Goal: Task Accomplishment & Management: Use online tool/utility

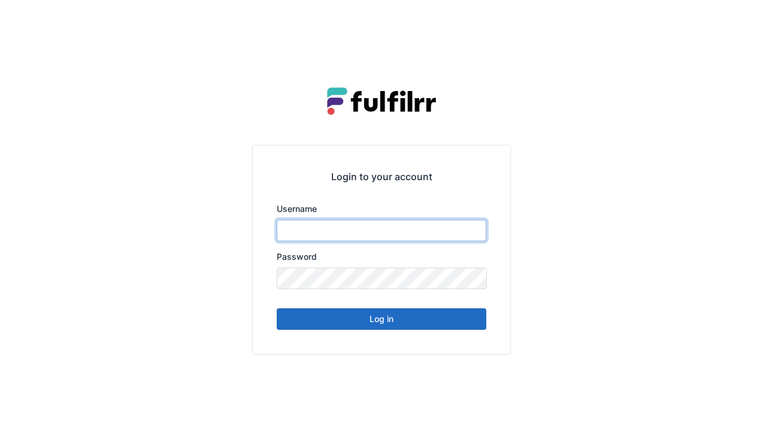
type input "******"
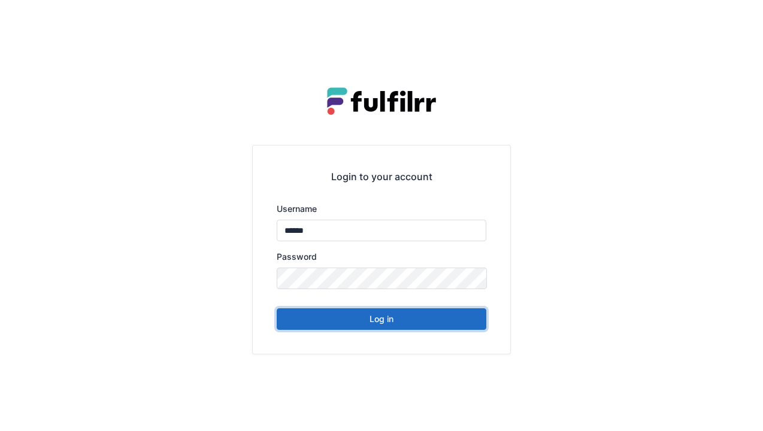
click at [380, 324] on button "Log in" at bounding box center [382, 319] width 210 height 22
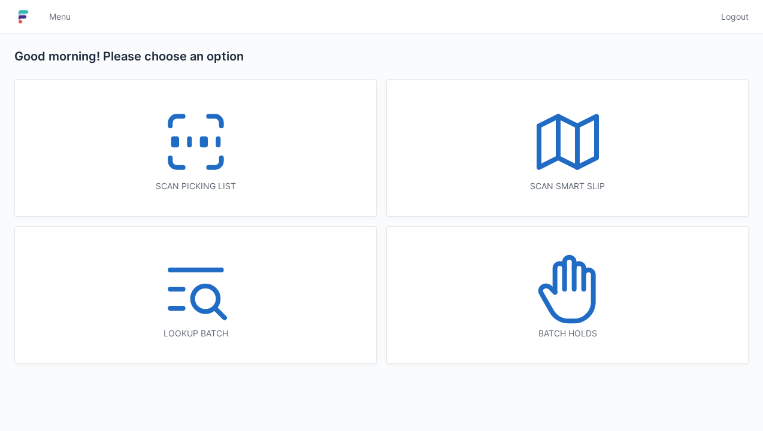
click at [176, 139] on rect at bounding box center [174, 142] width 3 height 7
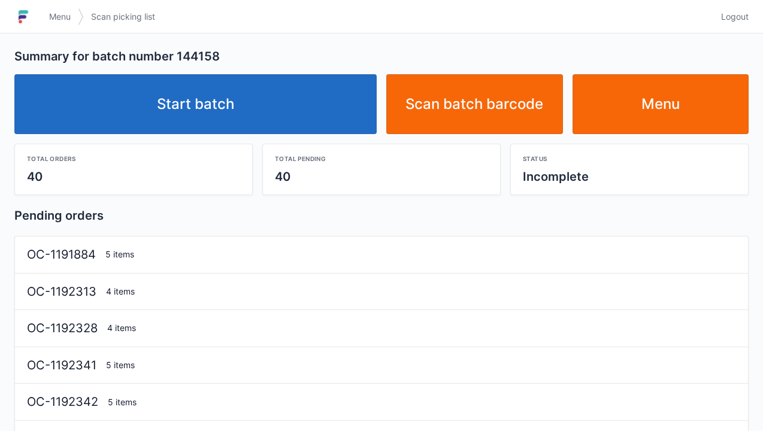
click at [200, 102] on link "Start batch" at bounding box center [195, 104] width 362 height 60
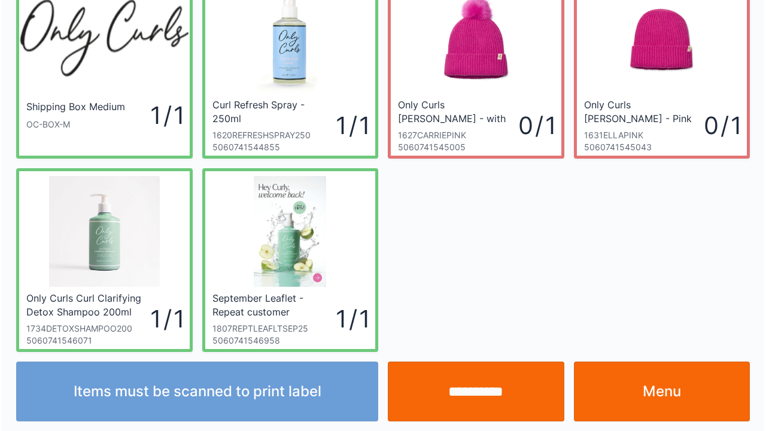
scroll to position [69, 0]
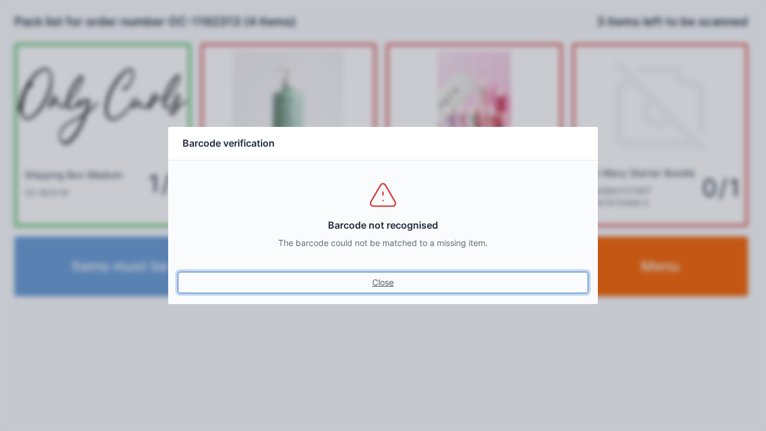
click at [380, 281] on link "Close" at bounding box center [383, 283] width 411 height 22
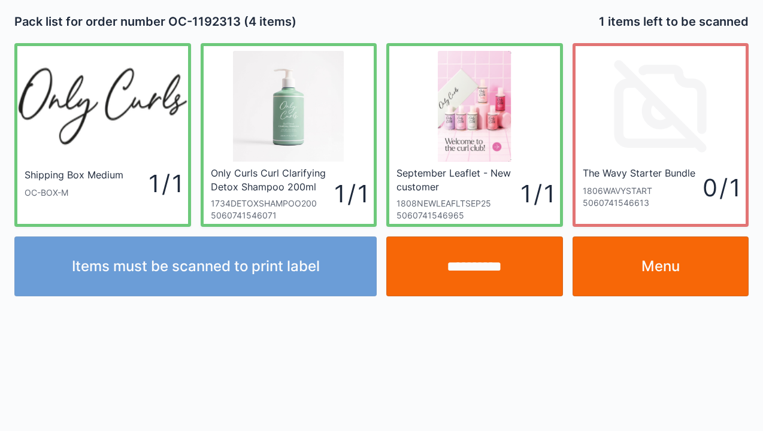
click at [463, 269] on input "**********" at bounding box center [474, 266] width 177 height 60
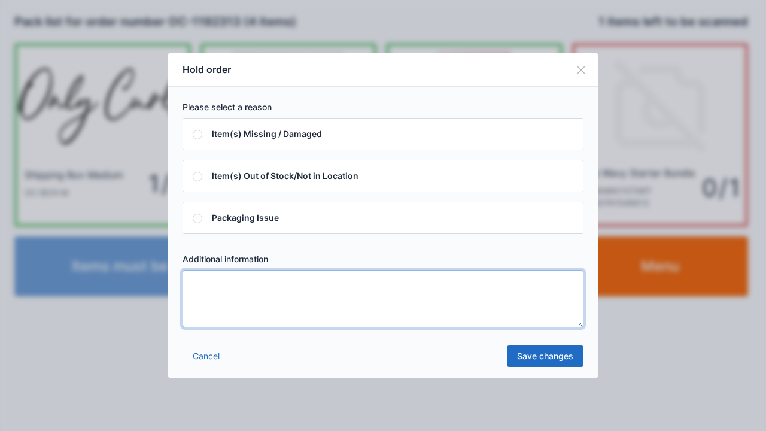
click at [201, 293] on textarea at bounding box center [383, 298] width 401 height 57
type textarea "*****"
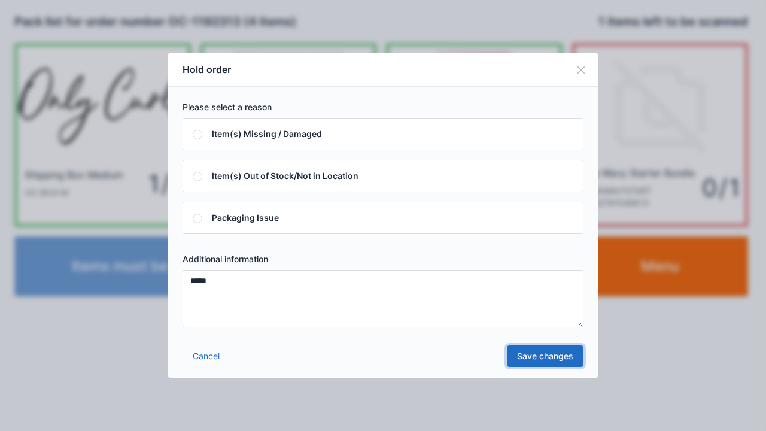
click at [553, 356] on link "Save changes" at bounding box center [545, 356] width 77 height 22
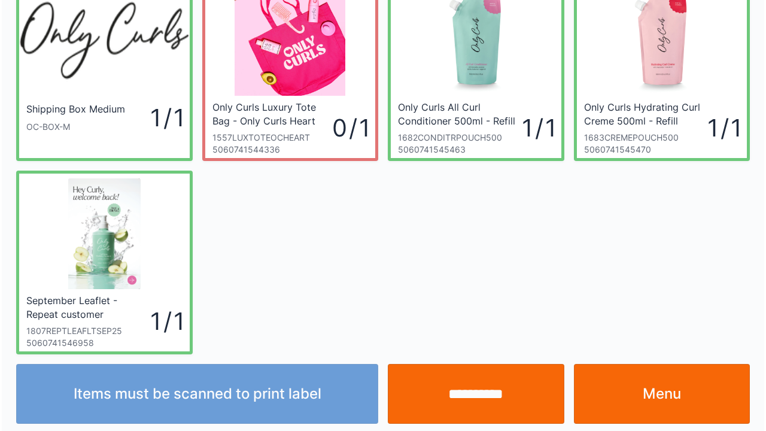
scroll to position [69, 0]
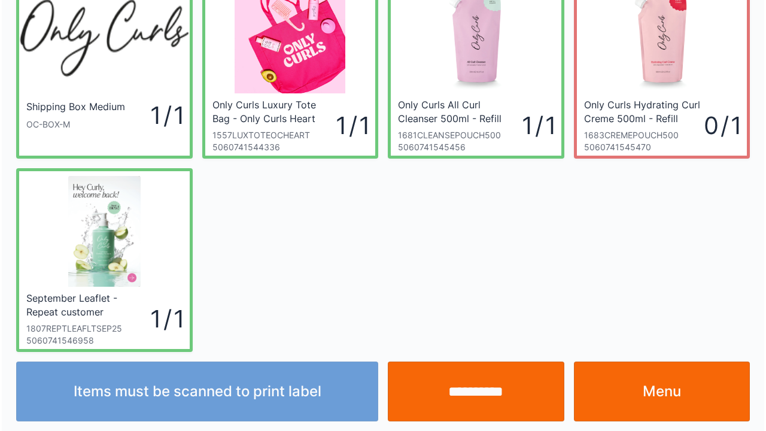
scroll to position [69, 0]
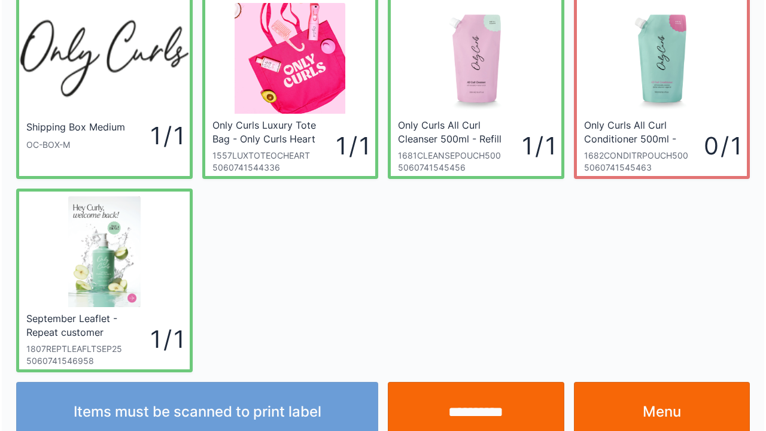
scroll to position [69, 0]
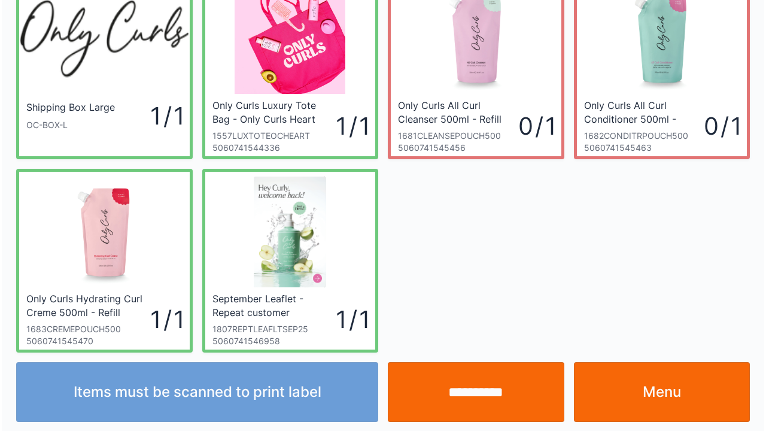
scroll to position [69, 0]
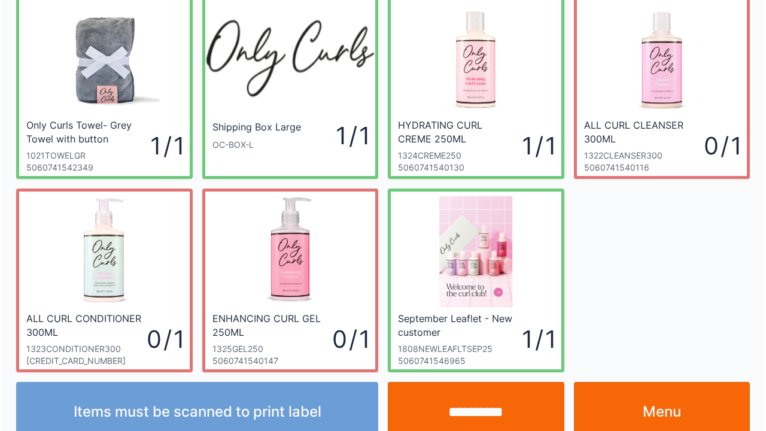
scroll to position [69, 0]
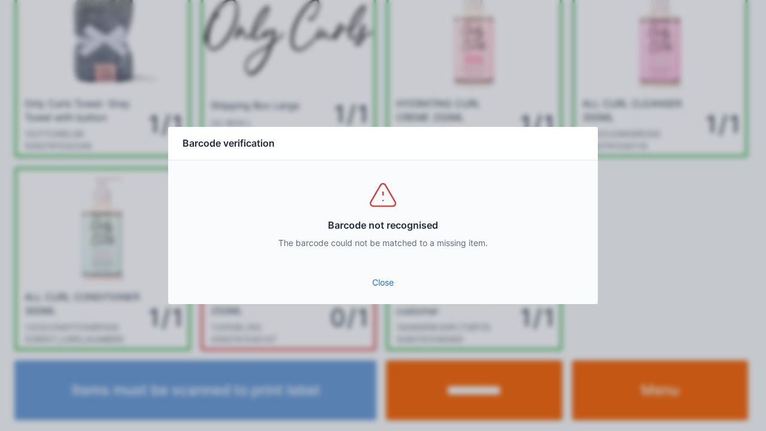
click at [382, 292] on link "Close" at bounding box center [383, 283] width 411 height 22
click at [383, 292] on link "Close" at bounding box center [383, 283] width 411 height 22
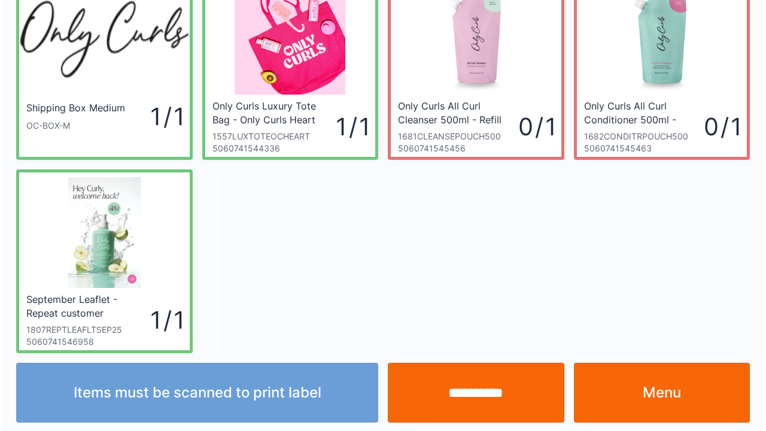
scroll to position [69, 0]
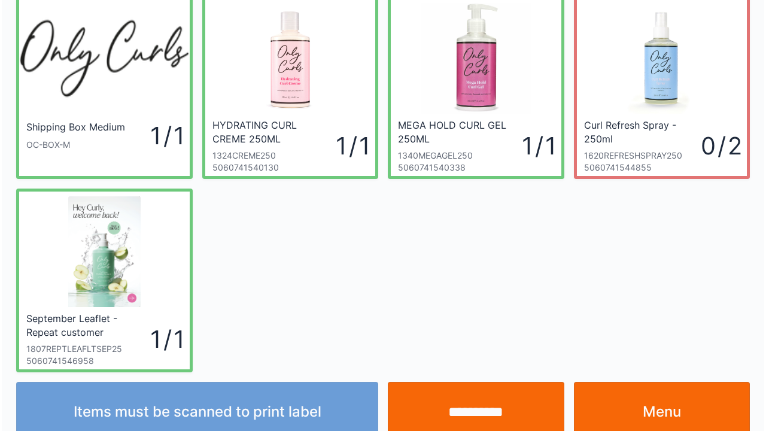
scroll to position [69, 0]
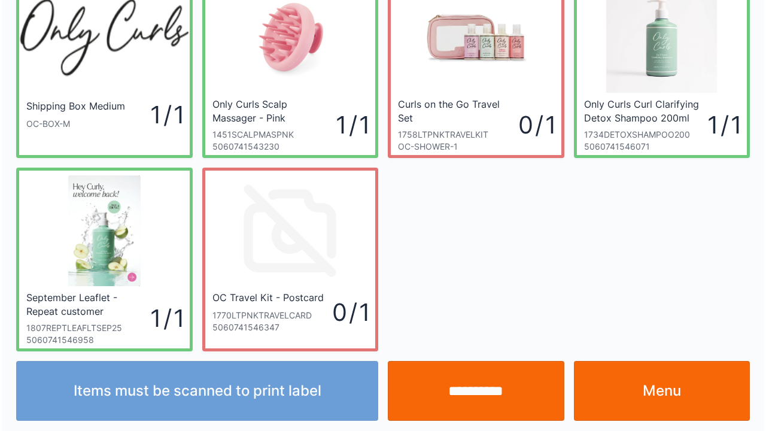
scroll to position [69, 0]
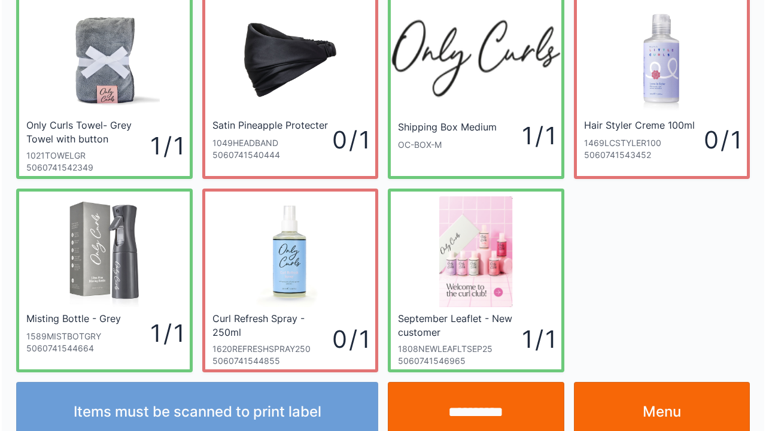
scroll to position [69, 0]
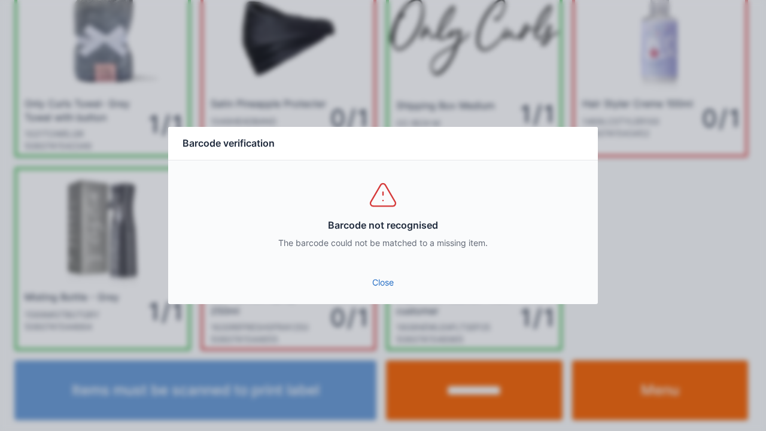
click at [386, 290] on link "Close" at bounding box center [383, 283] width 411 height 22
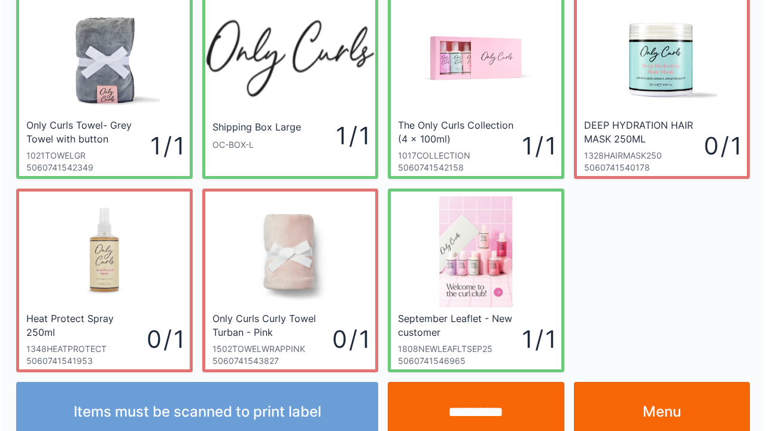
scroll to position [69, 0]
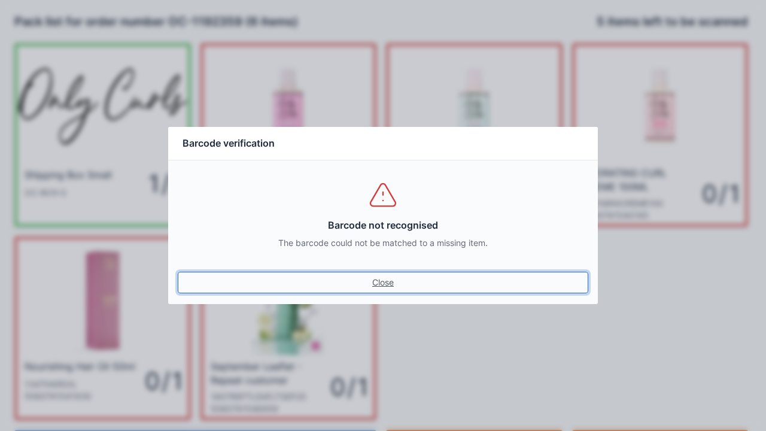
click at [380, 287] on link "Close" at bounding box center [383, 283] width 411 height 22
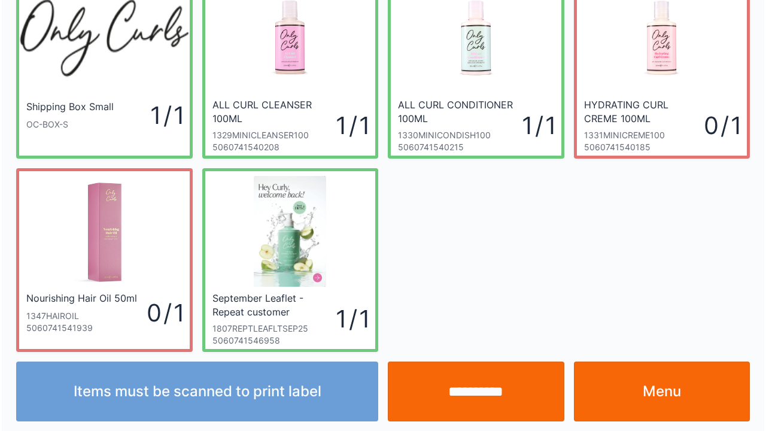
scroll to position [69, 0]
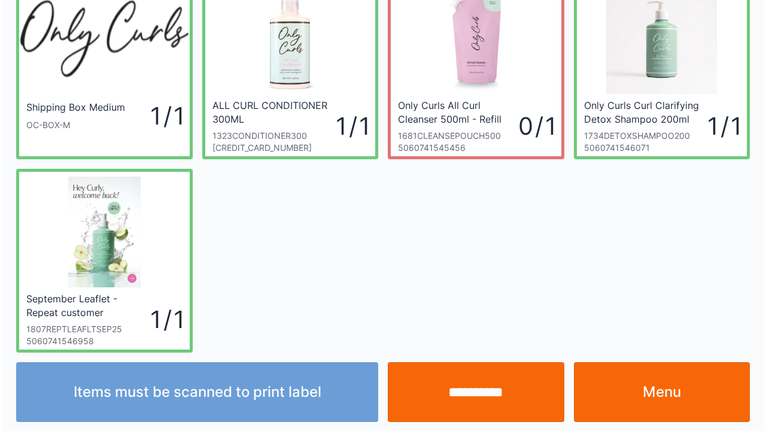
scroll to position [69, 0]
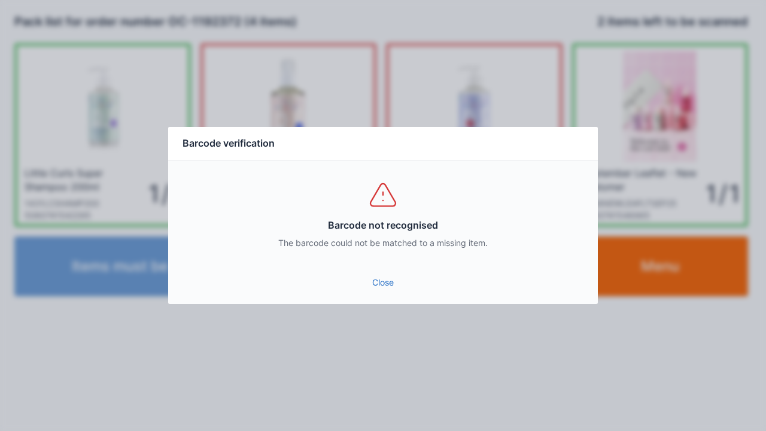
click at [396, 283] on link "Close" at bounding box center [383, 283] width 411 height 22
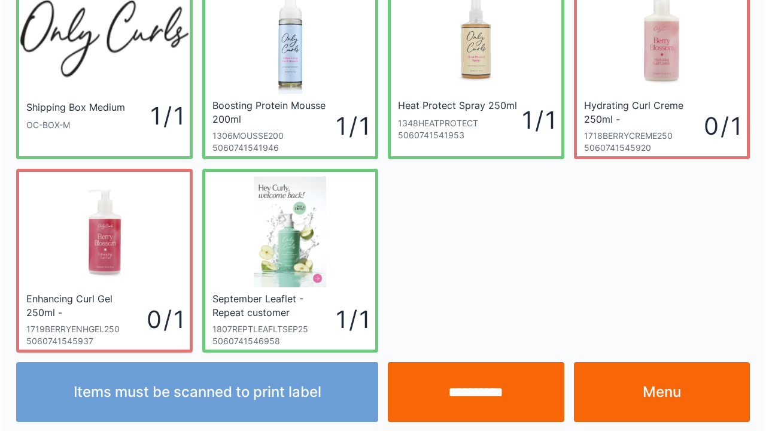
scroll to position [69, 0]
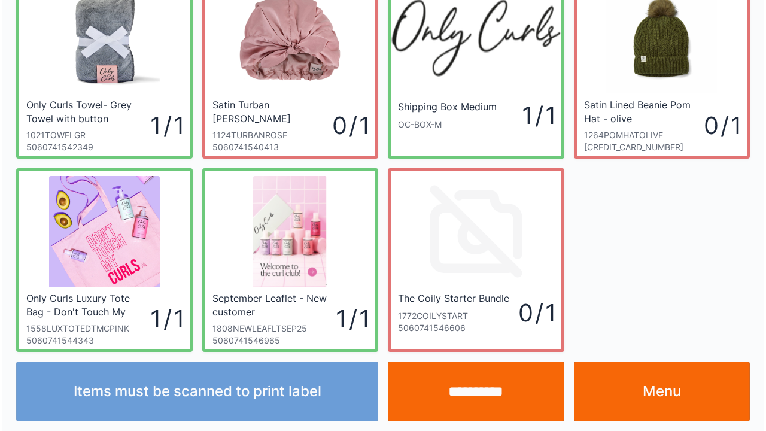
scroll to position [69, 0]
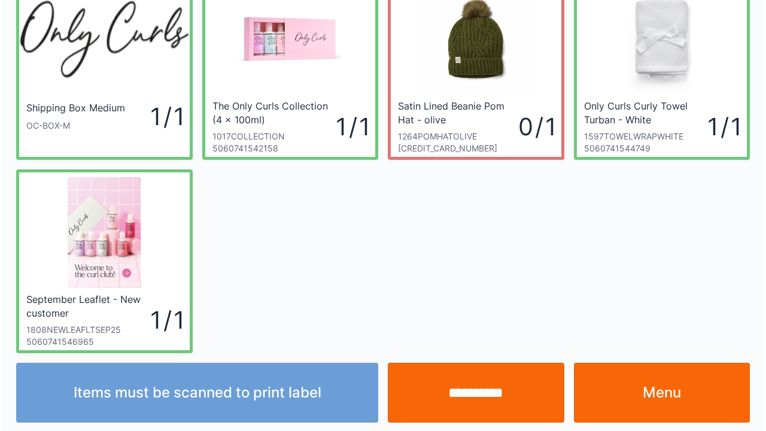
scroll to position [69, 0]
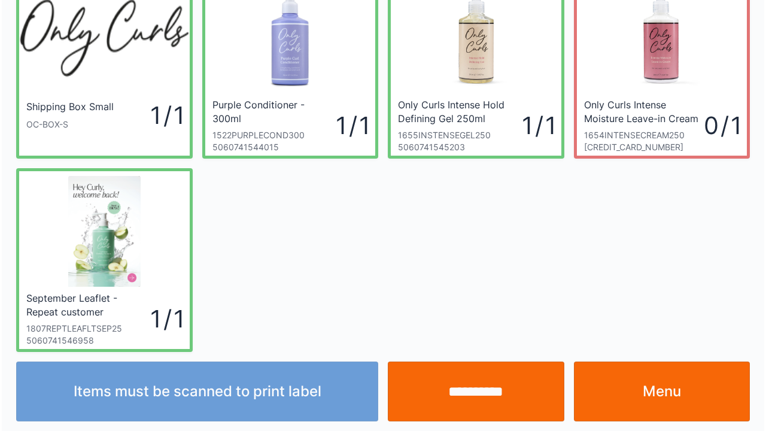
scroll to position [69, 0]
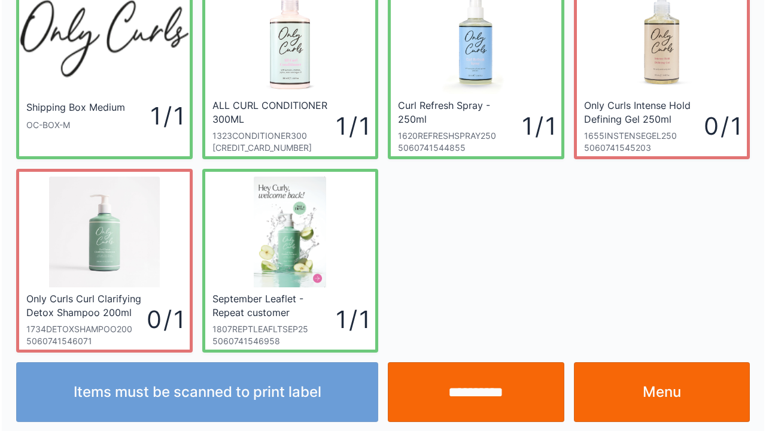
scroll to position [69, 0]
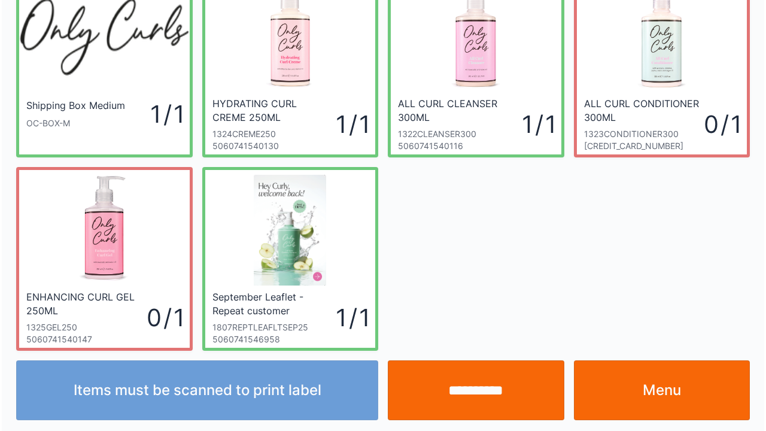
scroll to position [69, 0]
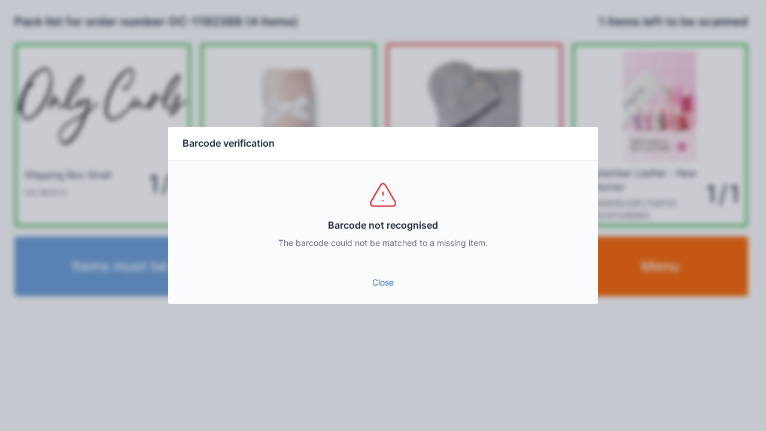
click at [375, 272] on link "Close" at bounding box center [383, 283] width 411 height 22
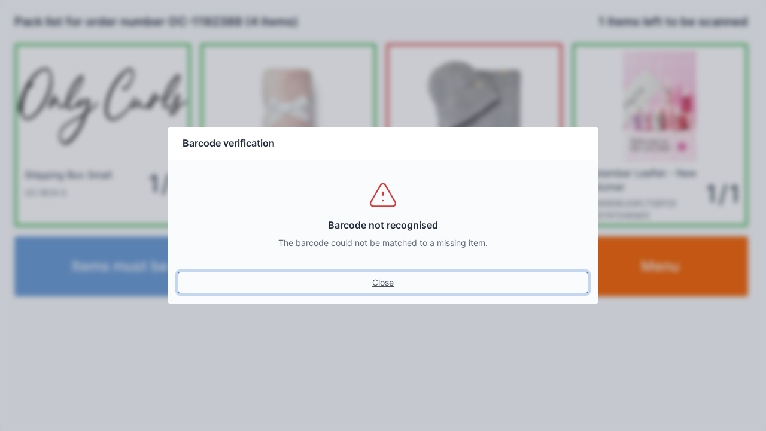
click at [394, 292] on link "Close" at bounding box center [383, 283] width 411 height 22
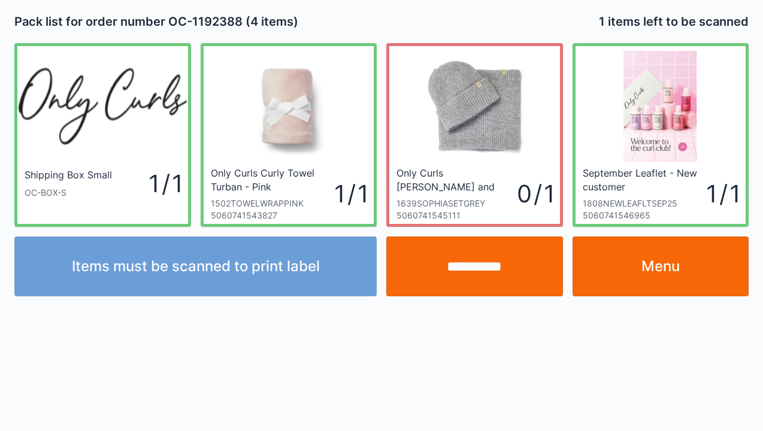
click at [480, 262] on input "**********" at bounding box center [474, 266] width 177 height 60
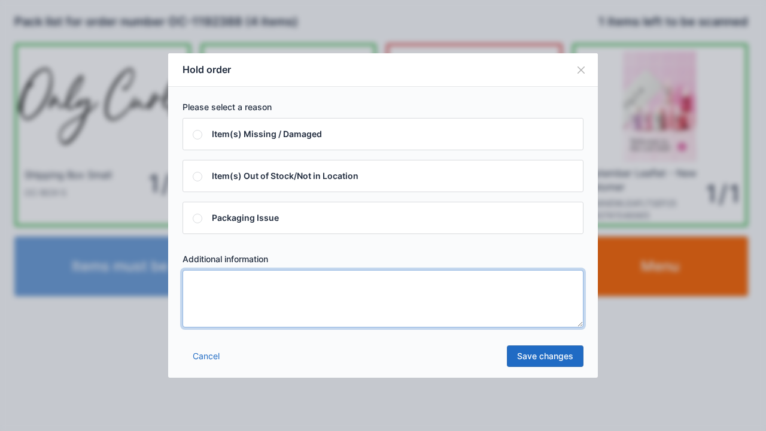
click at [223, 292] on textarea at bounding box center [383, 298] width 401 height 57
type textarea "*****"
click at [554, 360] on link "Save changes" at bounding box center [545, 356] width 77 height 22
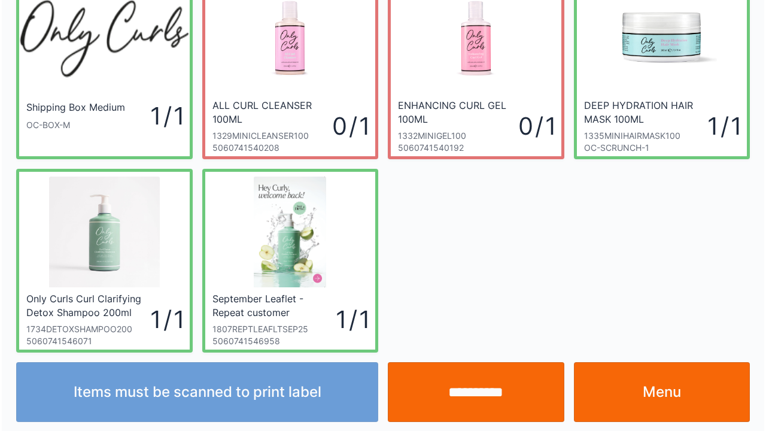
scroll to position [69, 0]
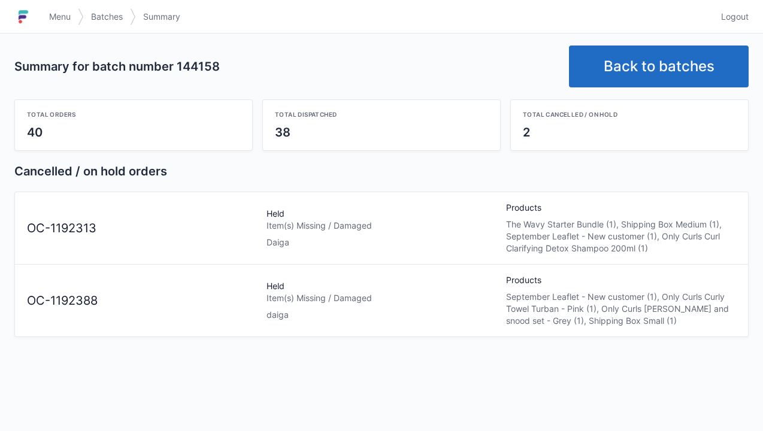
click at [40, 7] on h1 at bounding box center [28, 16] width 28 height 29
click at [40, 16] on h1 at bounding box center [28, 16] width 28 height 29
click at [31, 20] on img at bounding box center [23, 16] width 18 height 19
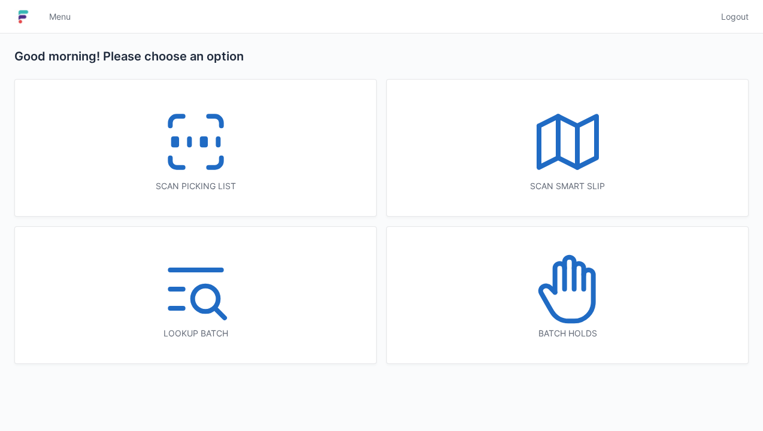
click at [558, 297] on icon at bounding box center [567, 289] width 77 height 77
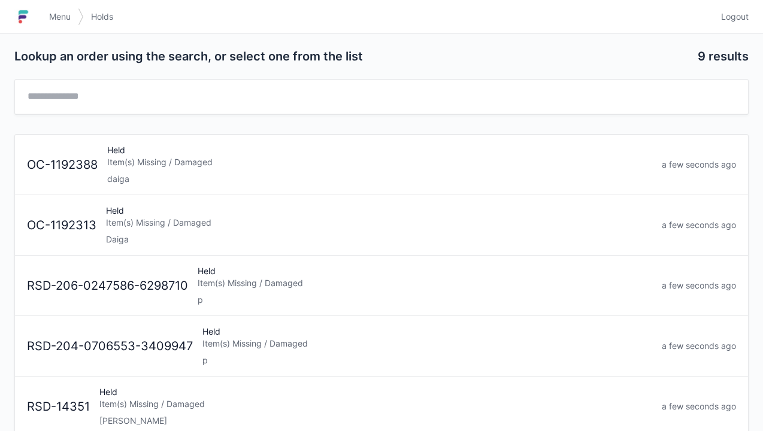
click at [113, 233] on div "Daiga" at bounding box center [379, 239] width 546 height 12
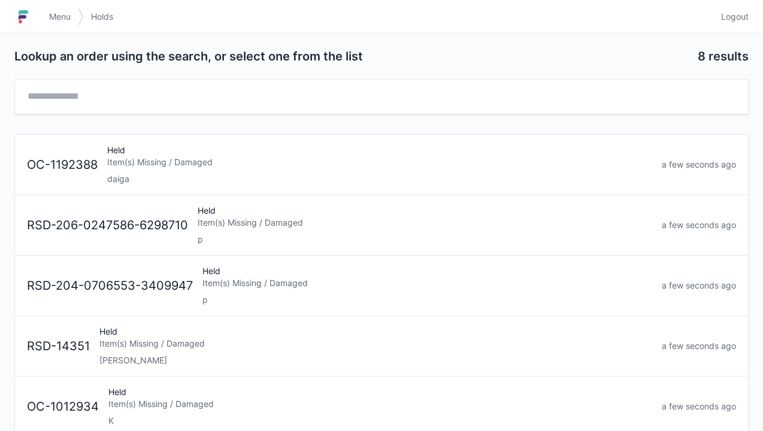
click at [39, 7] on h1 at bounding box center [28, 16] width 28 height 29
click at [56, 24] on link "Menu" at bounding box center [60, 17] width 36 height 22
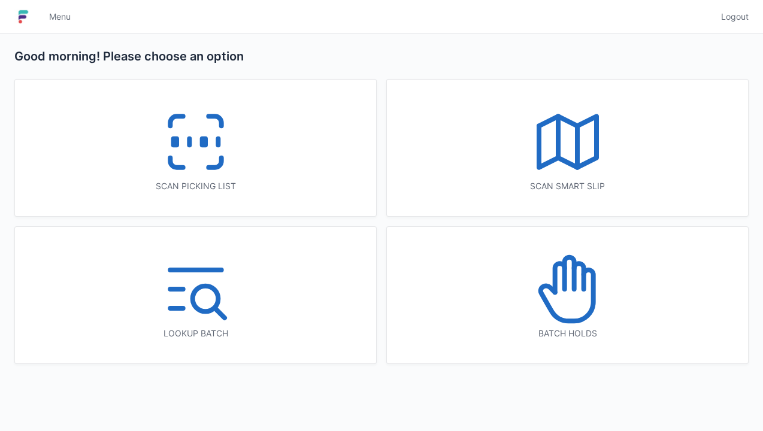
click at [189, 139] on line at bounding box center [189, 142] width 0 height 7
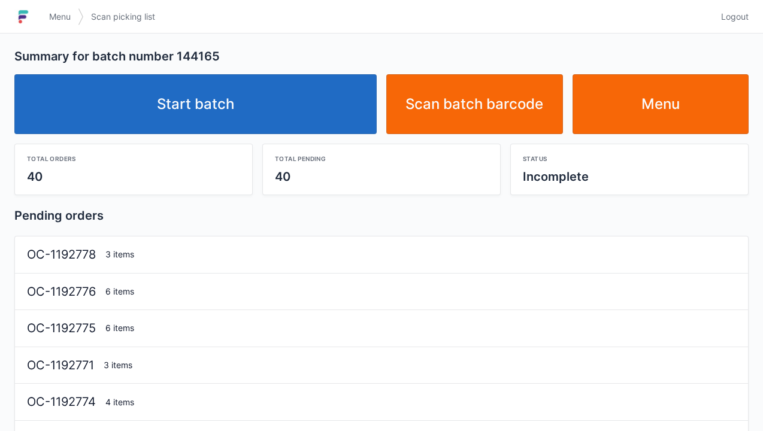
click at [224, 107] on link "Start batch" at bounding box center [195, 104] width 362 height 60
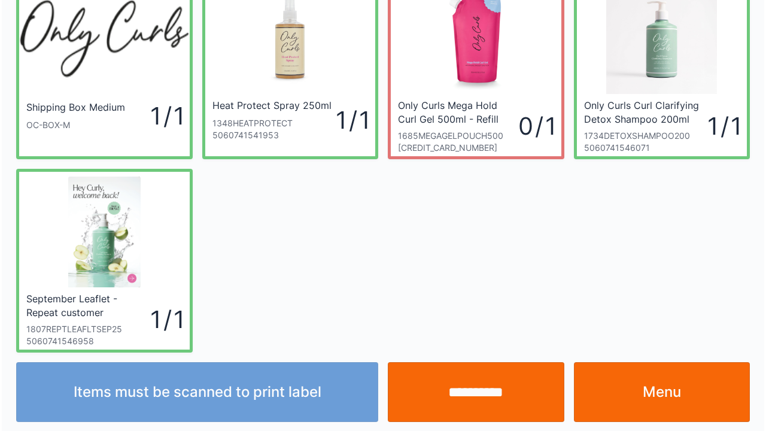
scroll to position [69, 0]
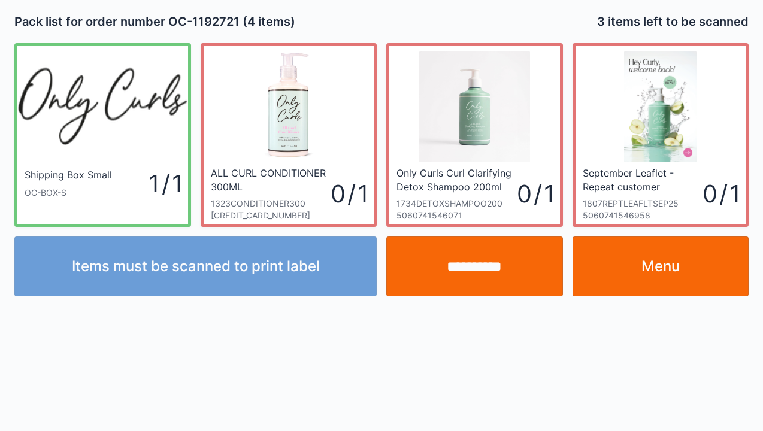
click at [672, 276] on link "Menu" at bounding box center [660, 266] width 177 height 60
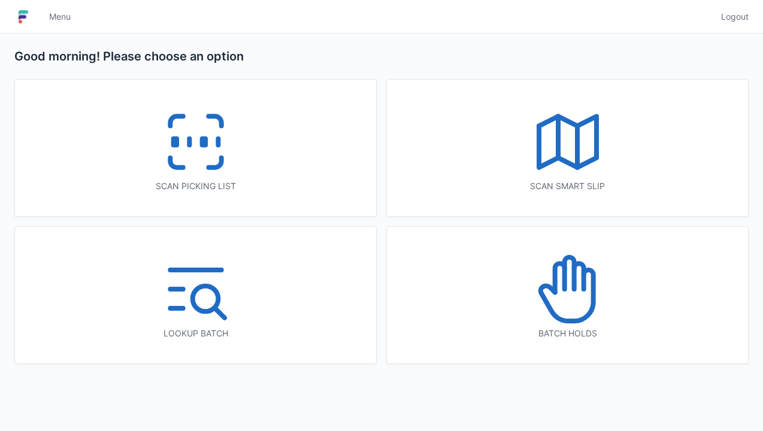
click at [565, 296] on icon at bounding box center [567, 289] width 77 height 77
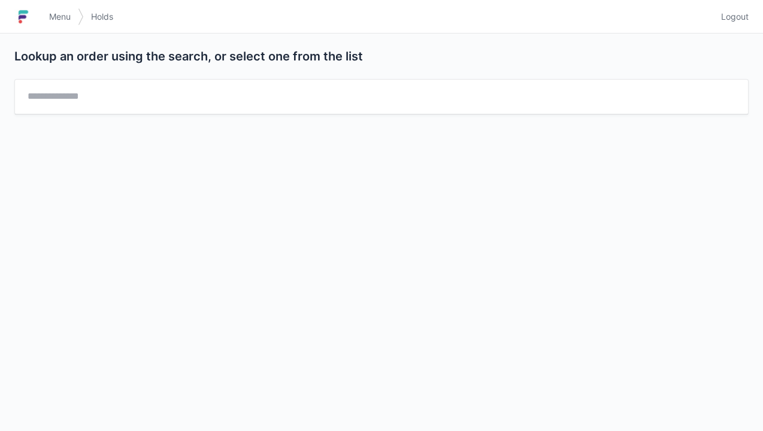
click at [31, 17] on img at bounding box center [23, 16] width 18 height 19
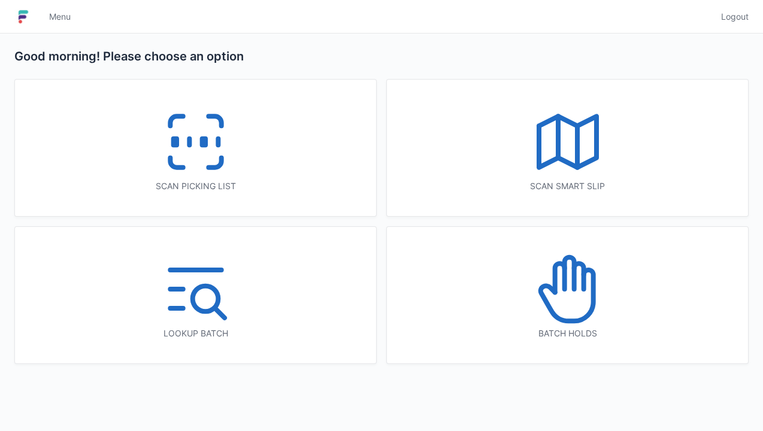
click at [562, 291] on icon at bounding box center [567, 289] width 77 height 77
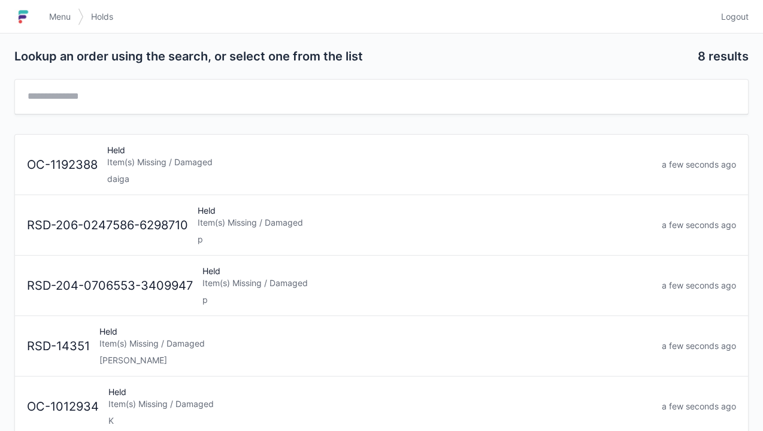
click at [145, 166] on div "Item(s) Missing / Damaged" at bounding box center [379, 162] width 545 height 12
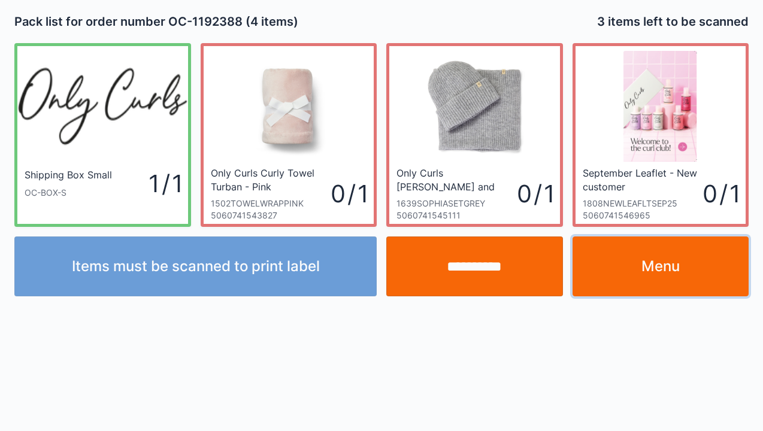
click at [679, 271] on link "Menu" at bounding box center [660, 266] width 177 height 60
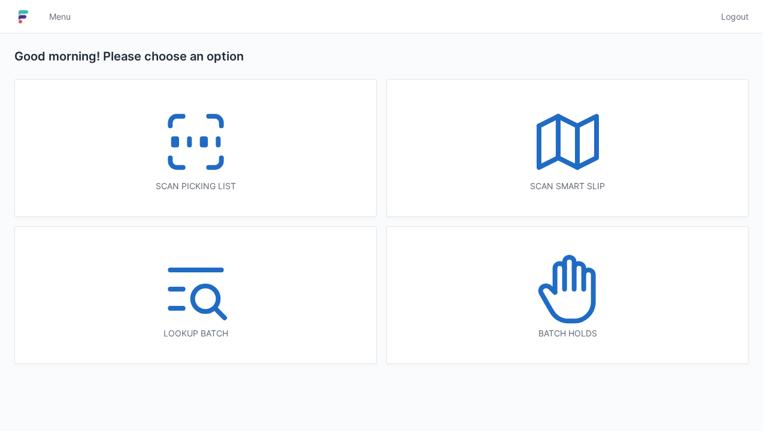
click at [197, 138] on icon at bounding box center [195, 142] width 77 height 77
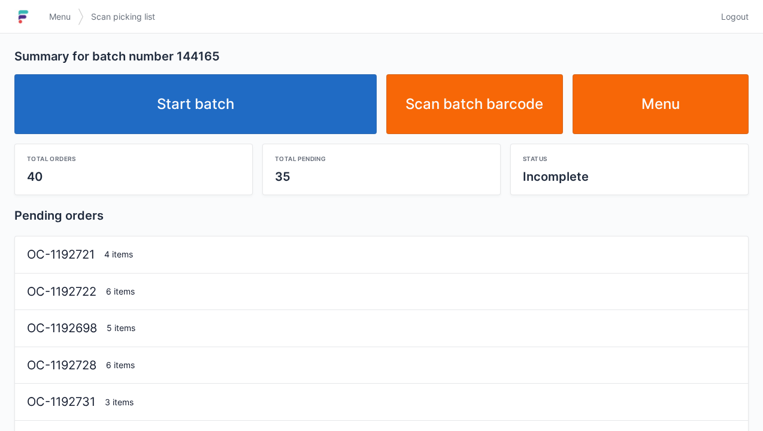
click at [247, 99] on link "Start batch" at bounding box center [195, 104] width 362 height 60
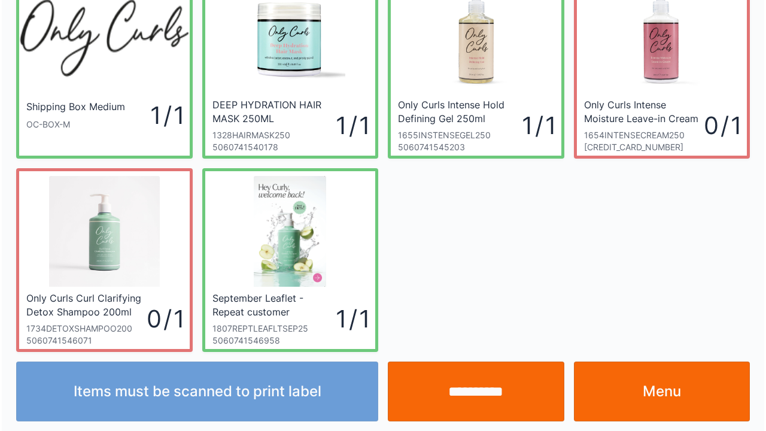
scroll to position [69, 0]
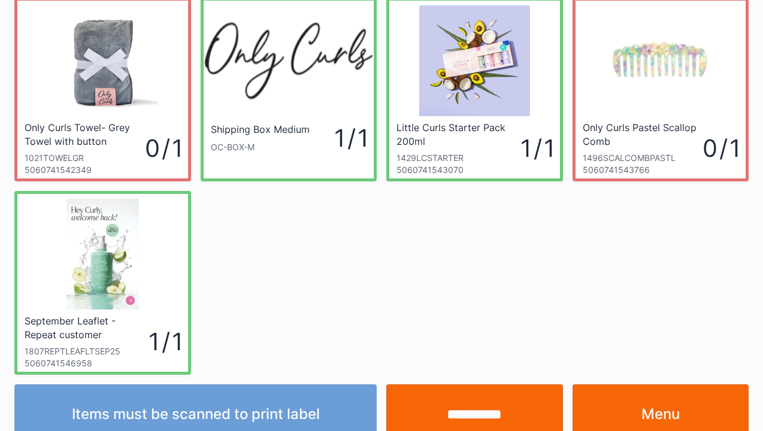
scroll to position [48, 0]
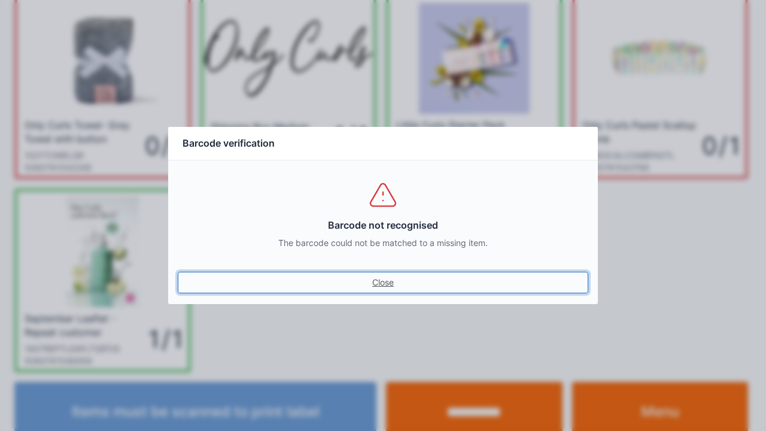
click at [374, 283] on link "Close" at bounding box center [383, 283] width 411 height 22
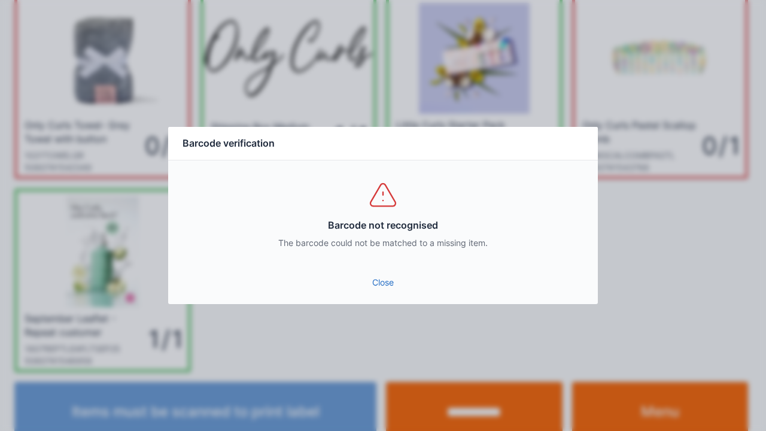
click at [377, 284] on link "Close" at bounding box center [383, 283] width 411 height 22
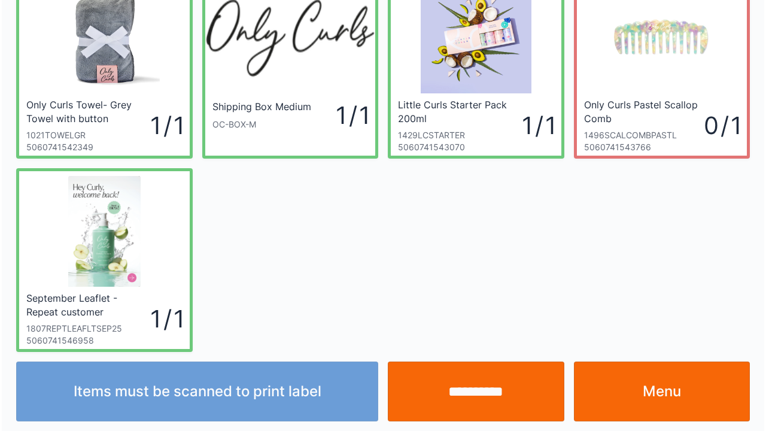
scroll to position [69, 0]
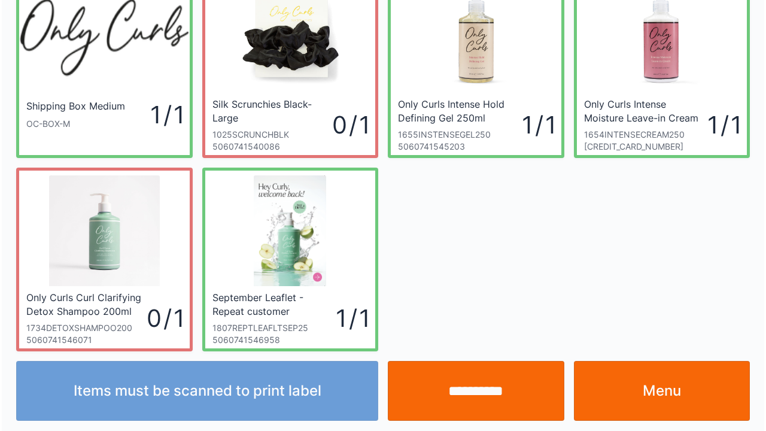
scroll to position [69, 0]
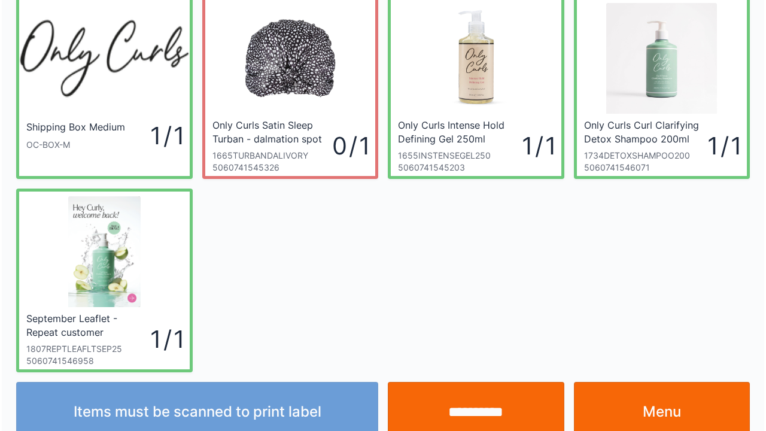
scroll to position [69, 0]
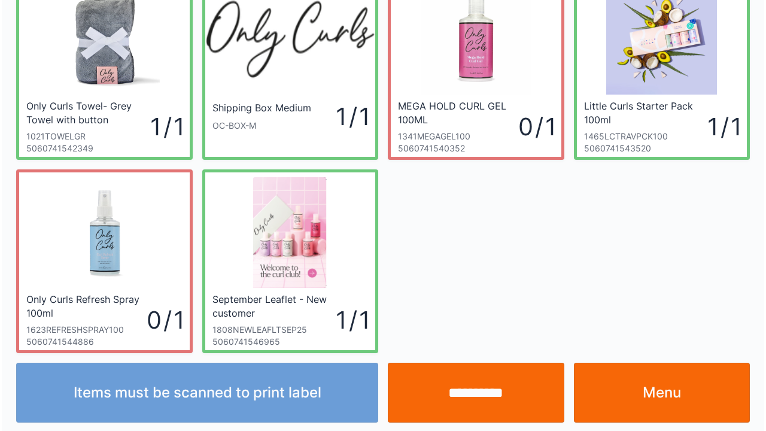
scroll to position [69, 0]
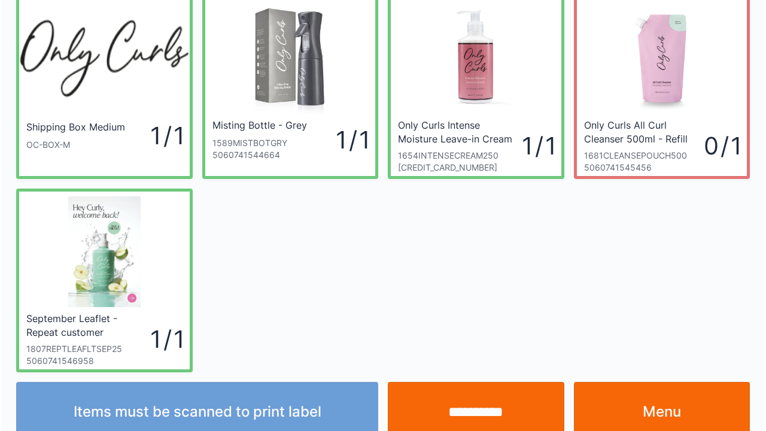
scroll to position [69, 0]
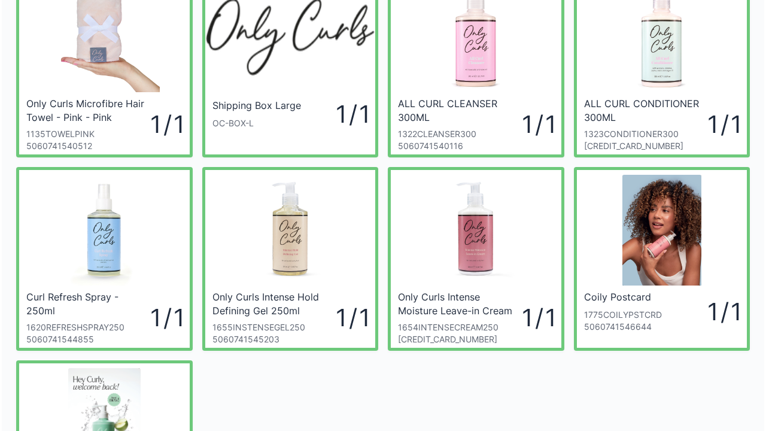
scroll to position [72, 0]
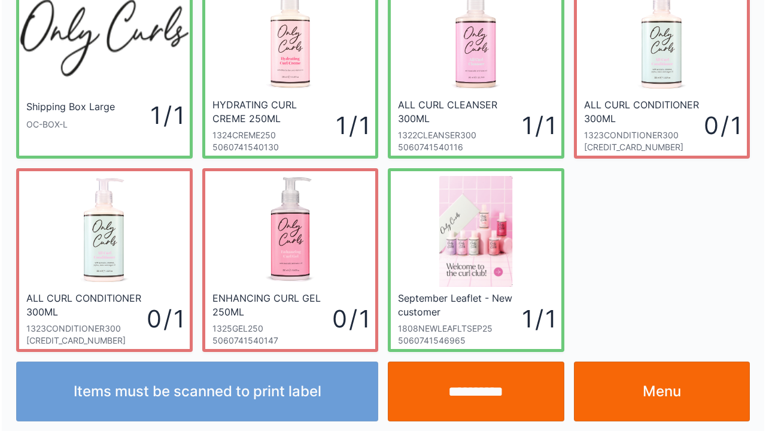
scroll to position [69, 0]
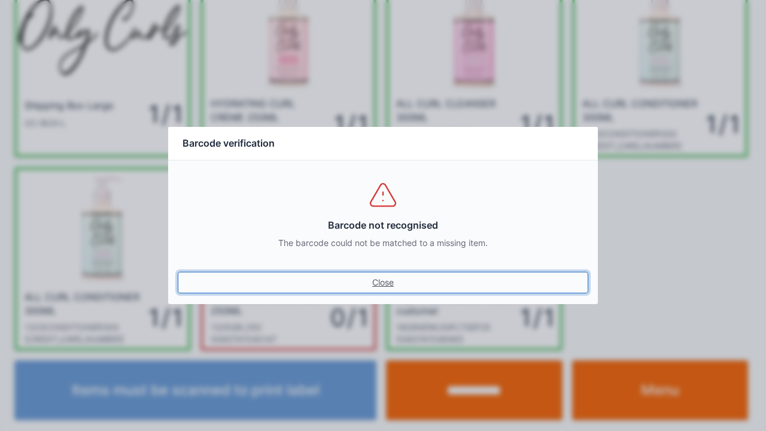
click at [371, 282] on link "Close" at bounding box center [383, 283] width 411 height 22
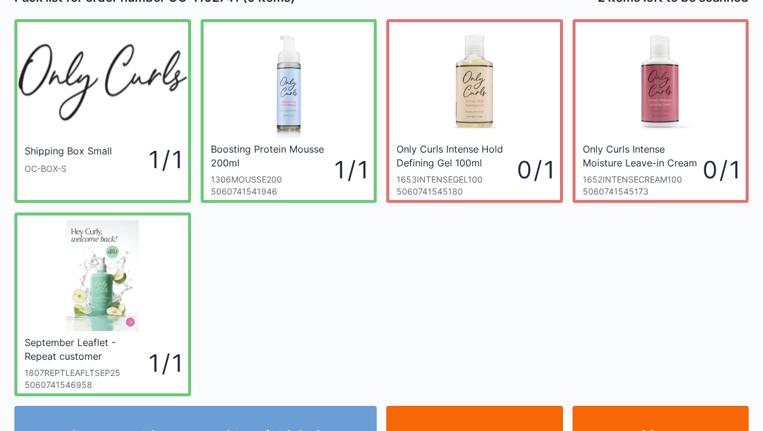
scroll to position [48, 0]
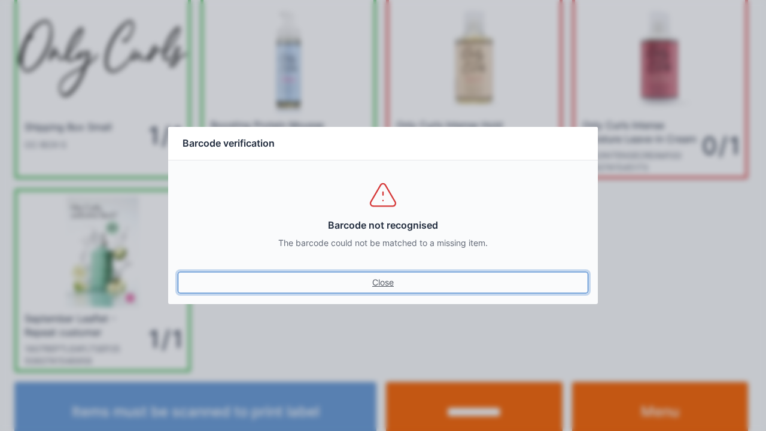
click at [378, 281] on link "Close" at bounding box center [383, 283] width 411 height 22
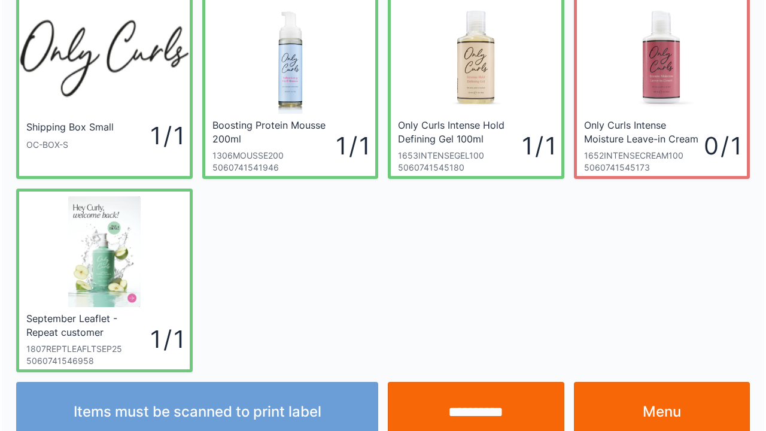
scroll to position [69, 0]
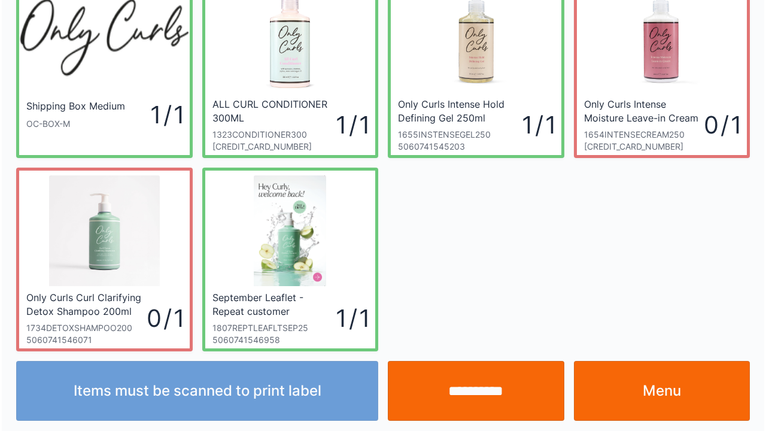
scroll to position [69, 0]
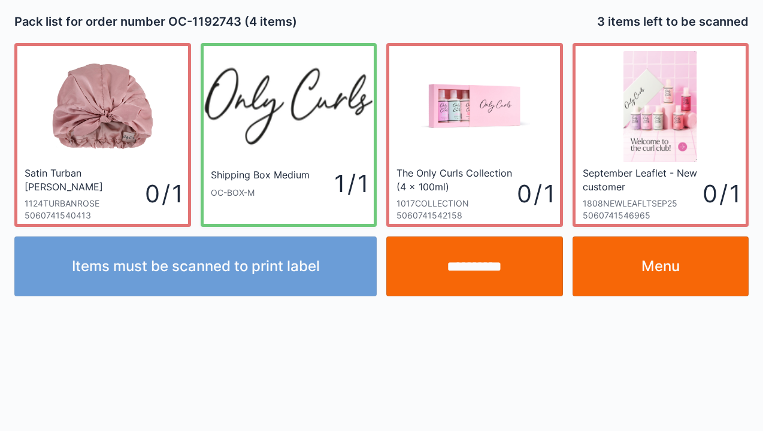
click at [654, 262] on link "Menu" at bounding box center [660, 266] width 177 height 60
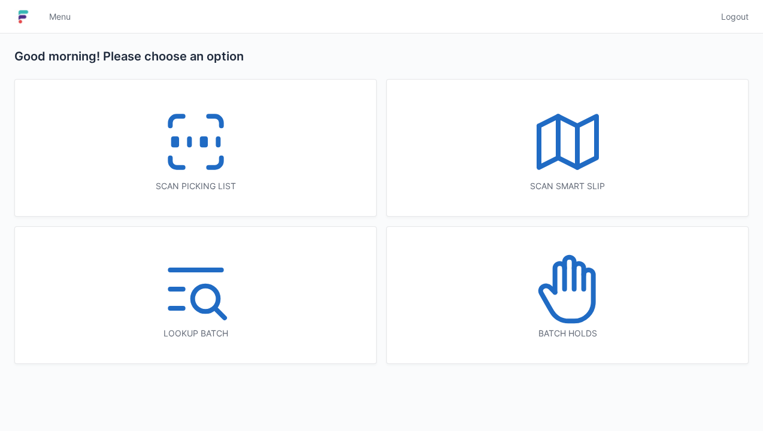
click at [183, 138] on icon at bounding box center [195, 142] width 77 height 77
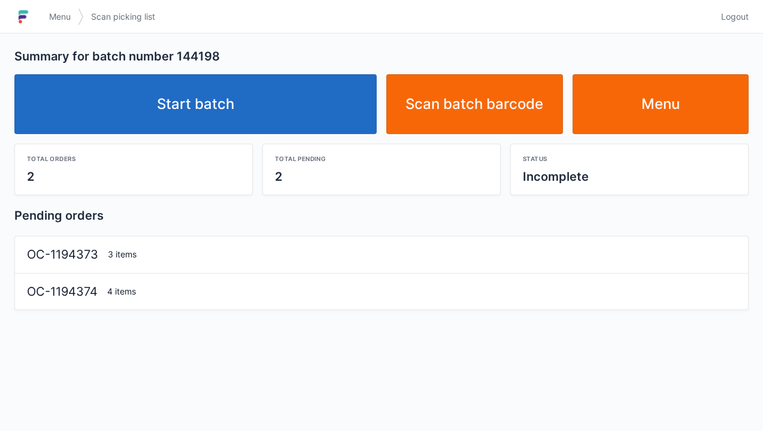
click at [211, 97] on link "Start batch" at bounding box center [195, 104] width 362 height 60
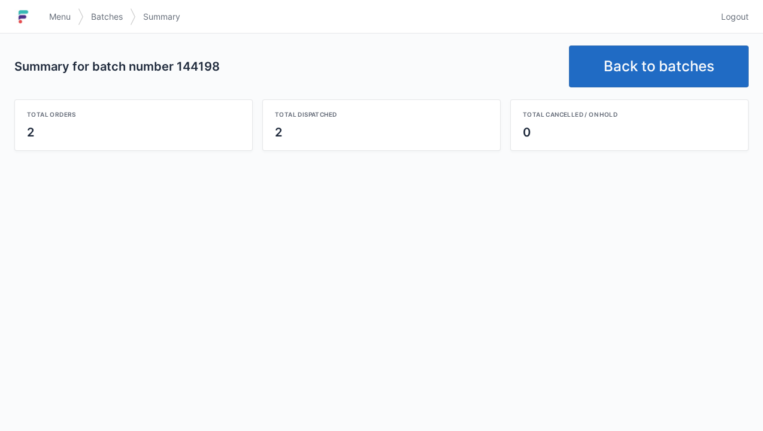
click at [611, 62] on link "Back to batches" at bounding box center [659, 66] width 180 height 42
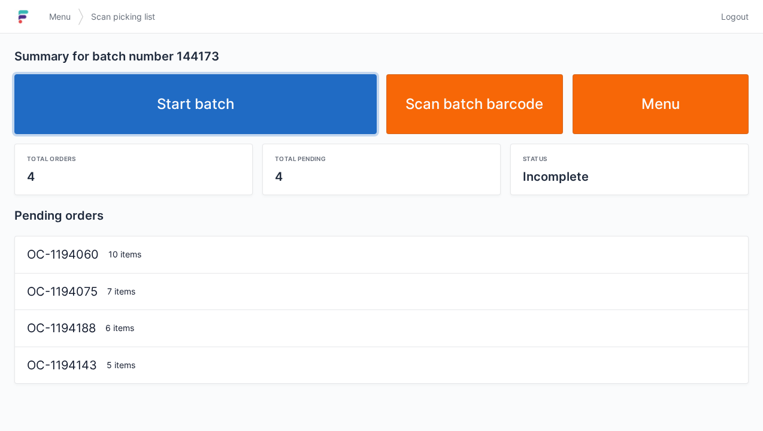
click at [193, 126] on link "Start batch" at bounding box center [195, 104] width 362 height 60
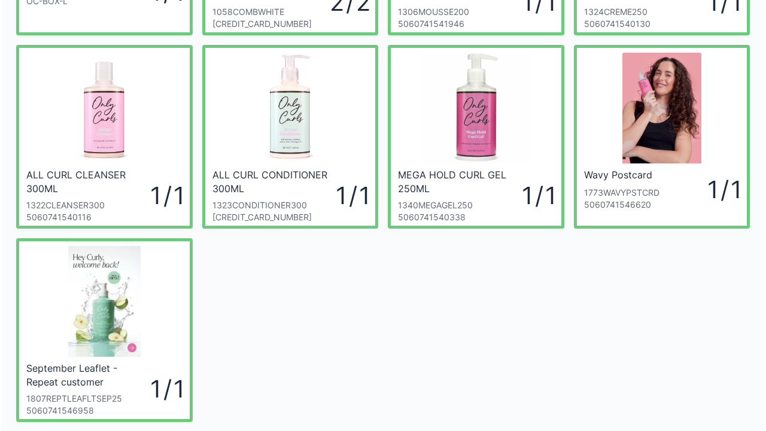
scroll to position [215, 0]
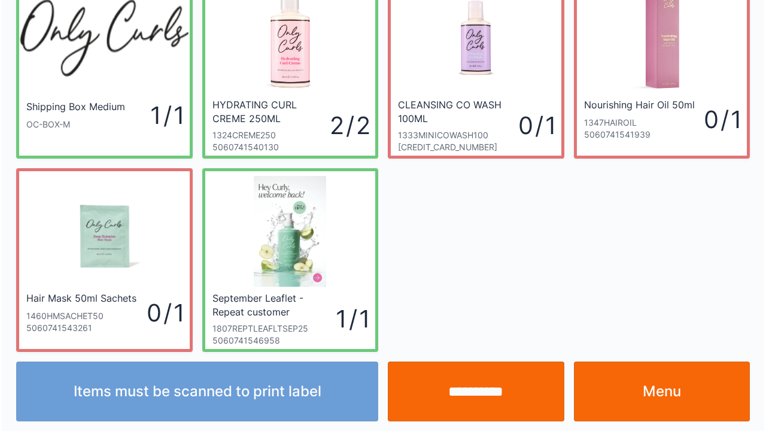
scroll to position [69, 0]
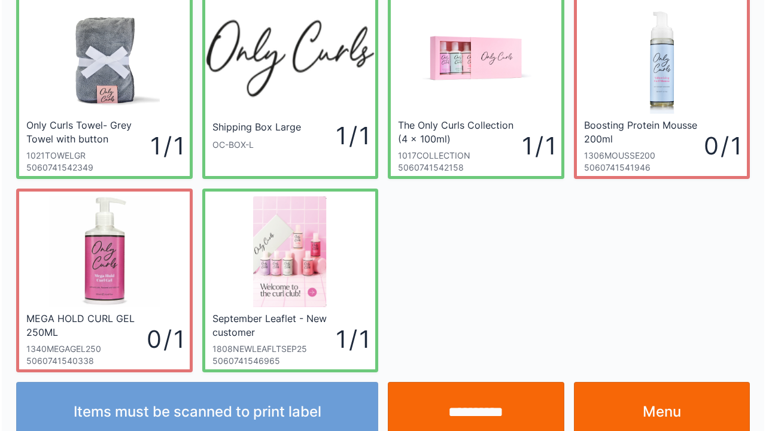
scroll to position [69, 0]
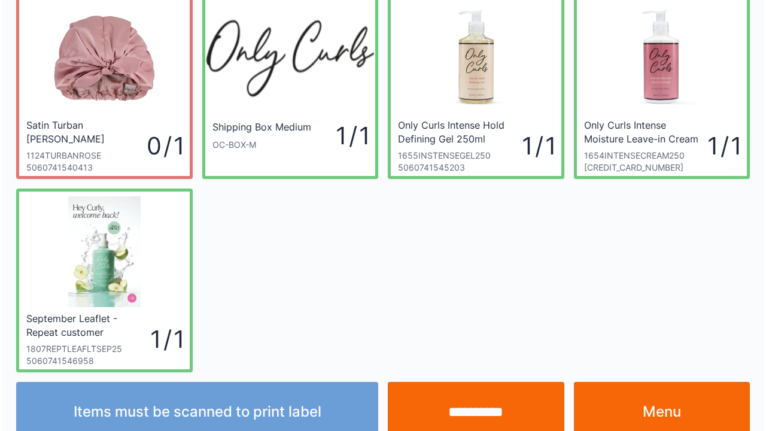
scroll to position [69, 0]
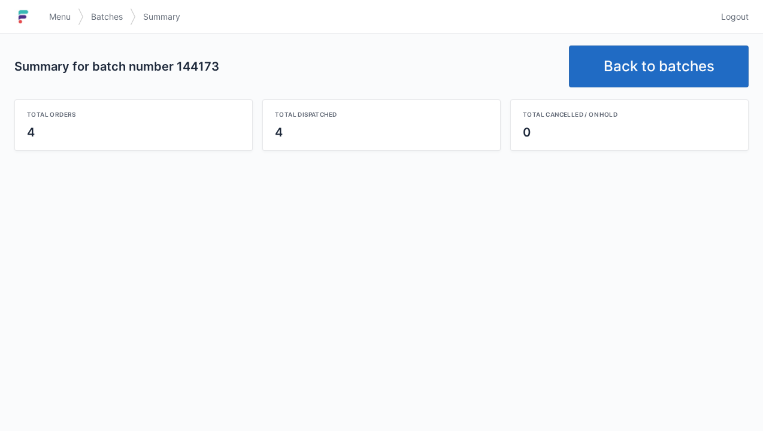
click at [681, 56] on link "Back to batches" at bounding box center [659, 66] width 180 height 42
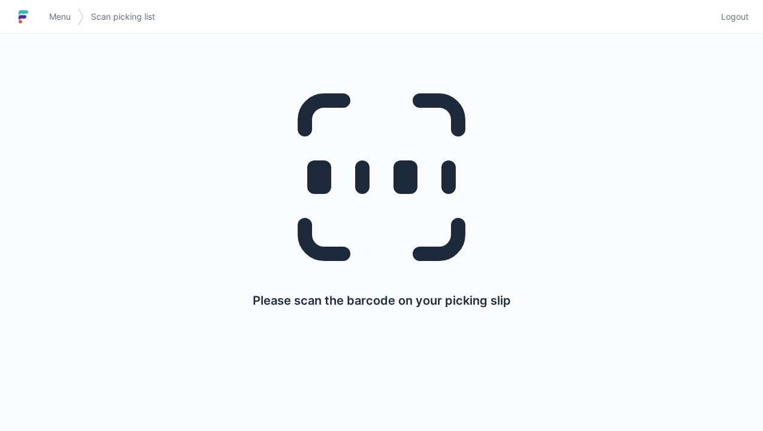
click at [48, 8] on link "Menu" at bounding box center [60, 17] width 36 height 22
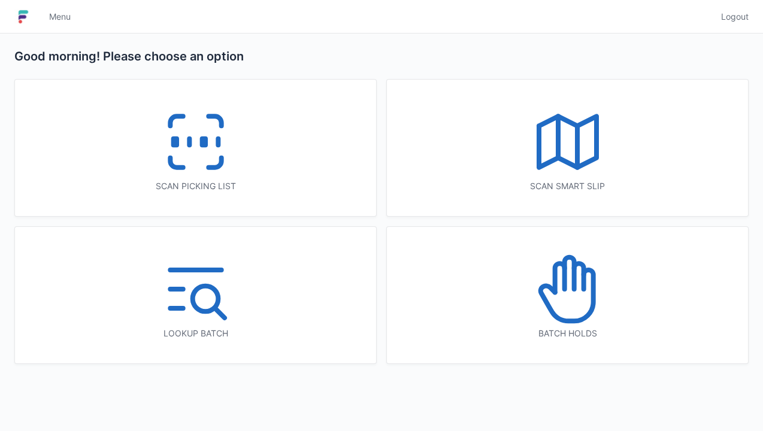
click at [575, 295] on icon at bounding box center [567, 289] width 77 height 77
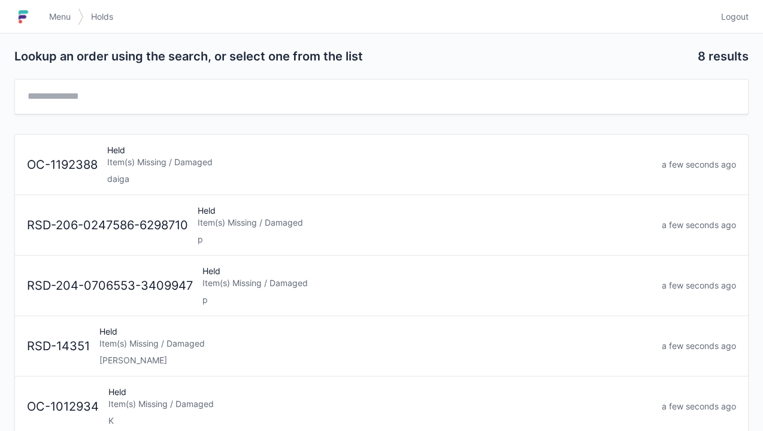
click at [129, 162] on div "Item(s) Missing / Damaged" at bounding box center [379, 162] width 545 height 12
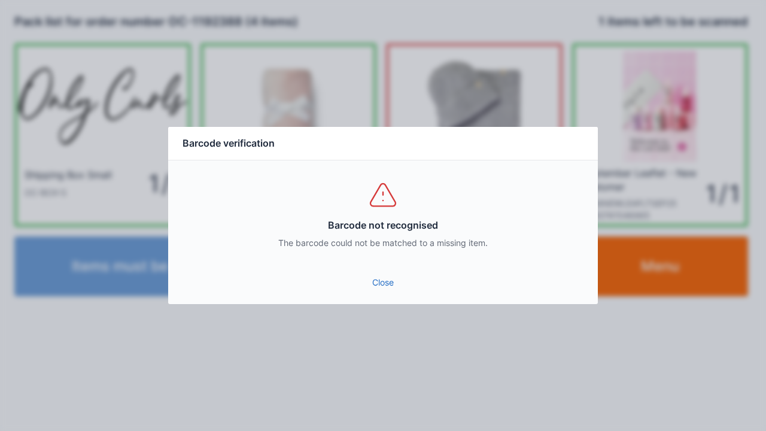
click at [383, 277] on link "Close" at bounding box center [383, 283] width 411 height 22
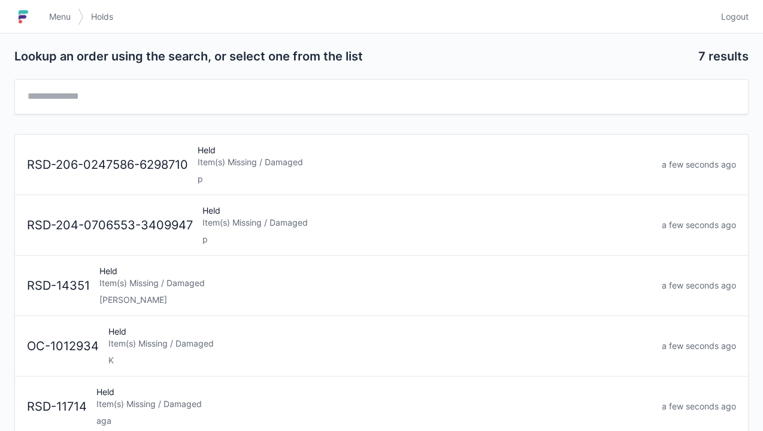
click at [41, 4] on h1 at bounding box center [28, 16] width 28 height 29
click at [59, 14] on span "Menu" at bounding box center [60, 17] width 22 height 12
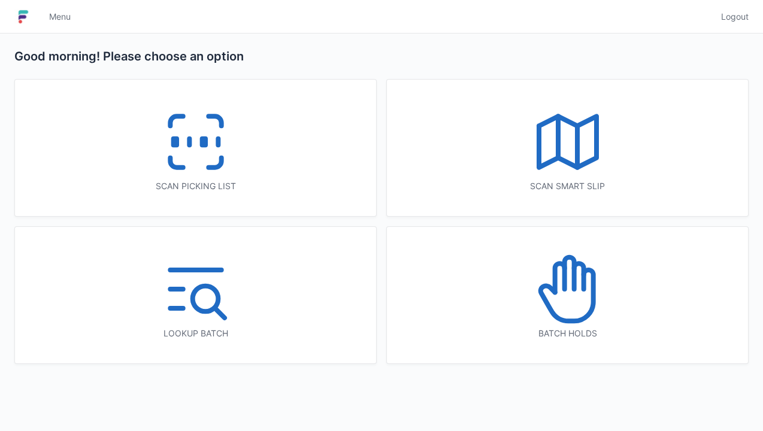
click at [205, 154] on icon at bounding box center [195, 142] width 77 height 77
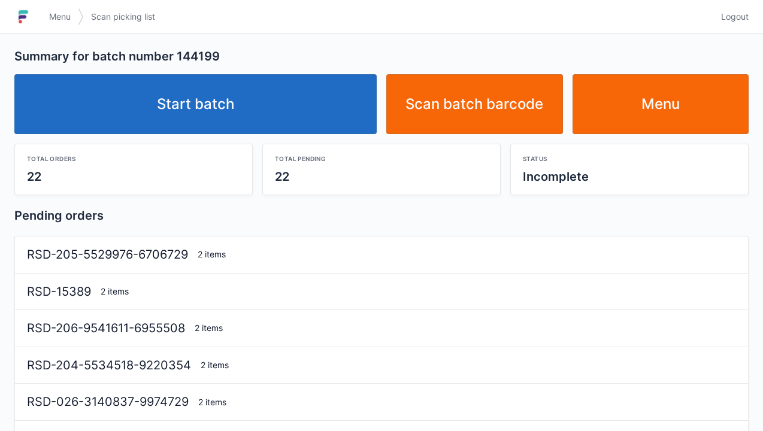
click at [219, 105] on link "Start batch" at bounding box center [195, 104] width 362 height 60
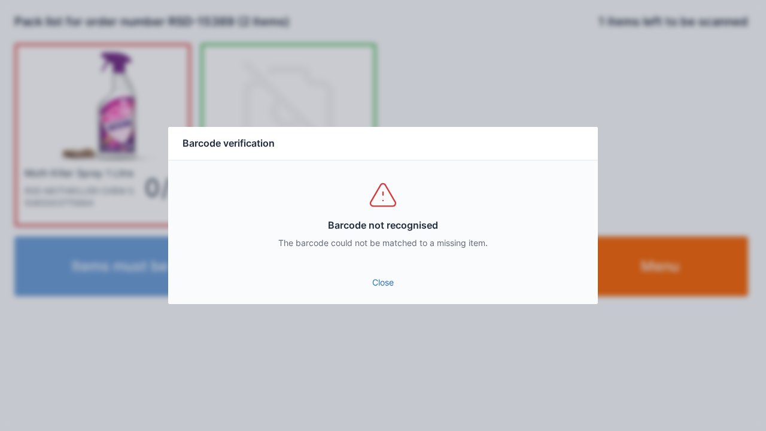
click at [380, 274] on link "Close" at bounding box center [383, 283] width 411 height 22
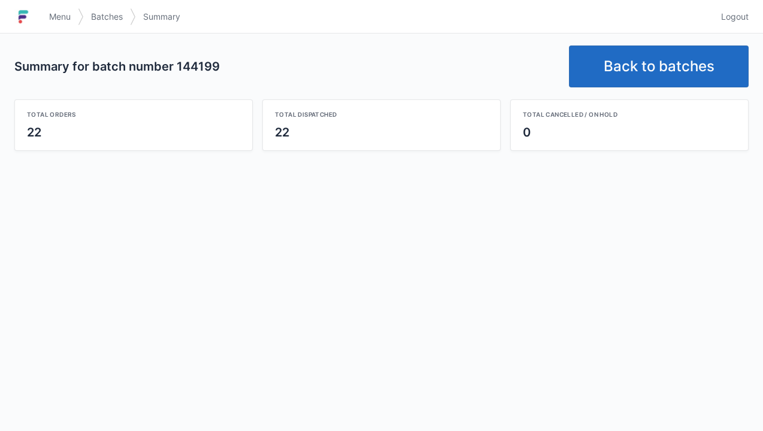
click at [645, 67] on link "Back to batches" at bounding box center [659, 66] width 180 height 42
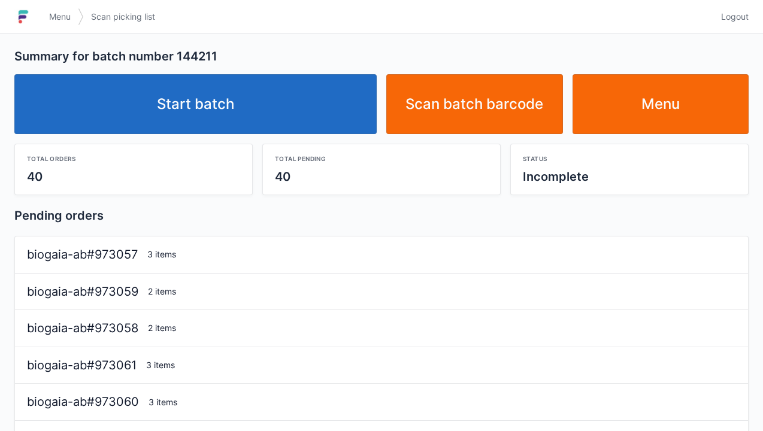
click at [201, 111] on link "Start batch" at bounding box center [195, 104] width 362 height 60
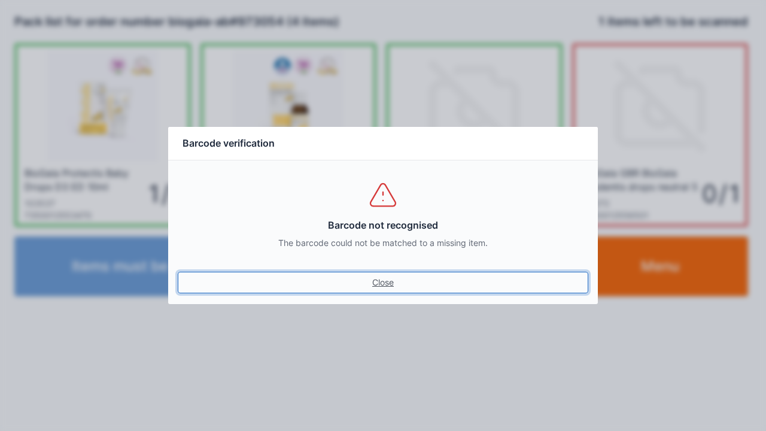
click at [370, 284] on link "Close" at bounding box center [383, 283] width 411 height 22
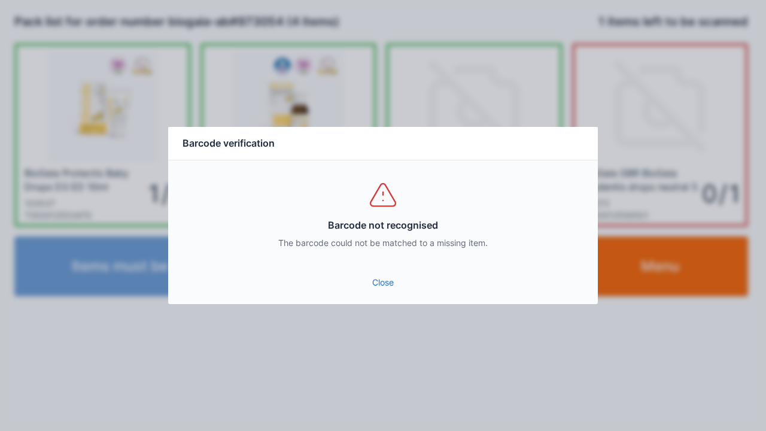
click at [380, 286] on link "Close" at bounding box center [383, 283] width 411 height 22
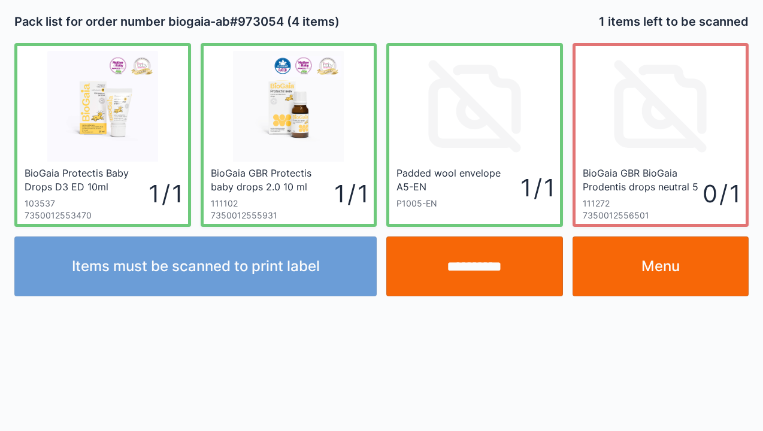
click at [460, 262] on input "**********" at bounding box center [474, 266] width 177 height 60
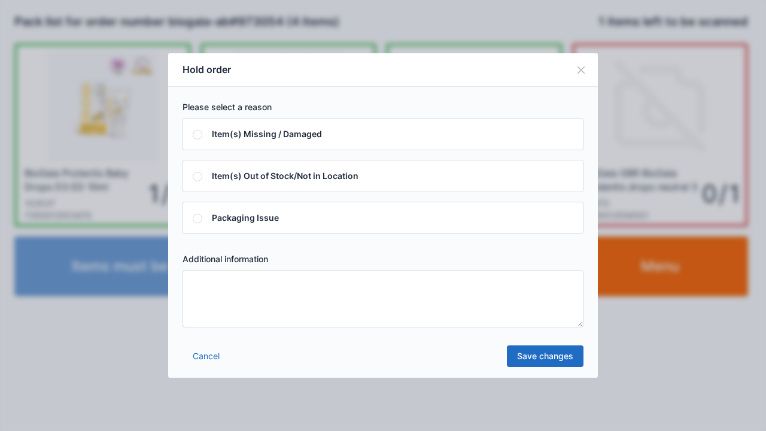
click at [194, 286] on textarea at bounding box center [383, 298] width 401 height 57
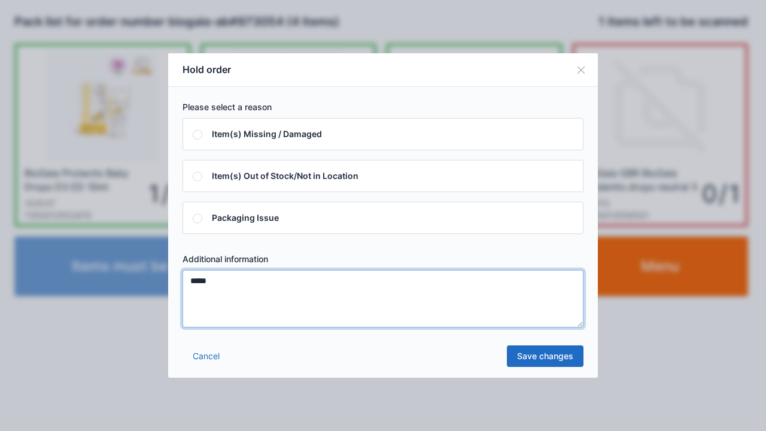
type textarea "*****"
click at [547, 363] on link "Save changes" at bounding box center [545, 356] width 77 height 22
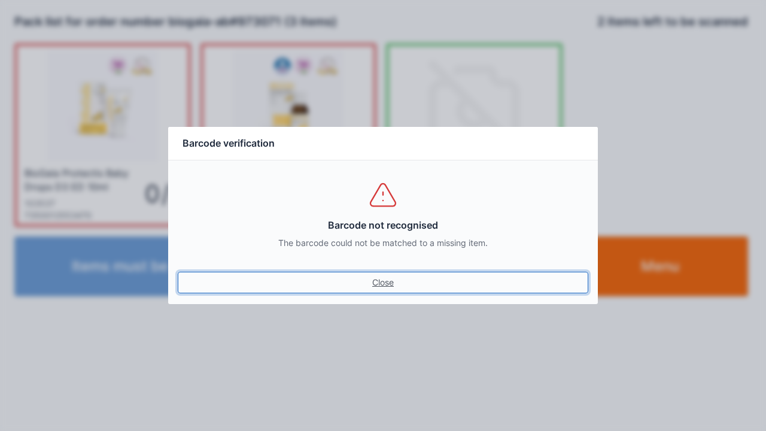
click at [374, 284] on link "Close" at bounding box center [383, 283] width 411 height 22
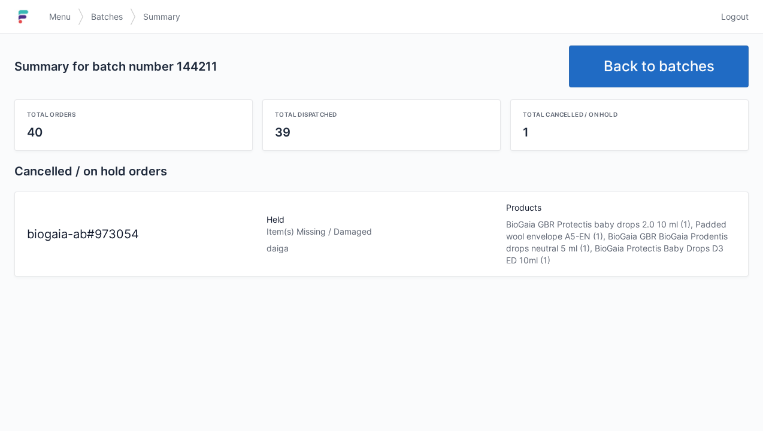
click at [43, 24] on link "Menu" at bounding box center [60, 17] width 36 height 22
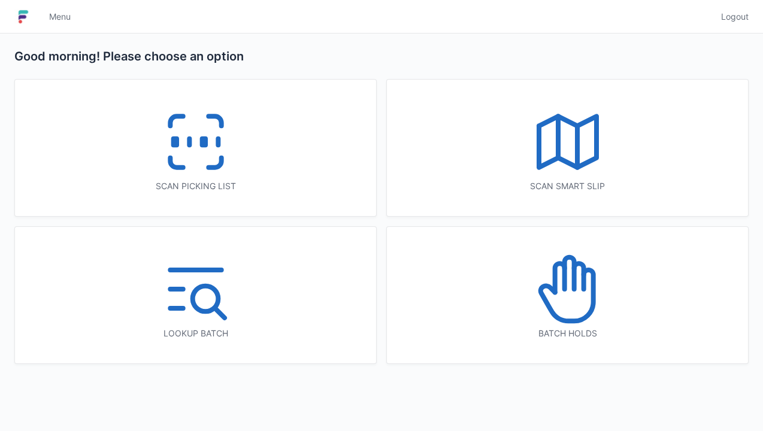
click at [549, 301] on icon at bounding box center [567, 289] width 77 height 77
click at [578, 306] on icon at bounding box center [567, 289] width 77 height 77
click at [557, 271] on icon at bounding box center [567, 289] width 77 height 77
click at [563, 284] on icon at bounding box center [559, 277] width 10 height 29
click at [576, 283] on icon at bounding box center [567, 289] width 77 height 77
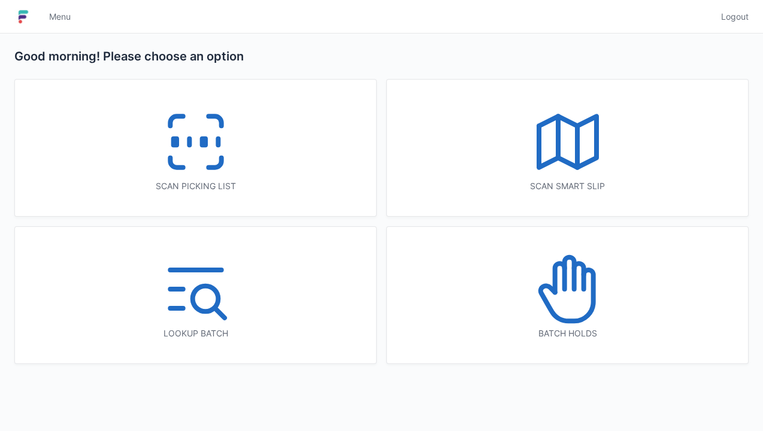
click at [567, 280] on icon at bounding box center [567, 289] width 77 height 77
click at [572, 282] on icon at bounding box center [569, 273] width 10 height 32
click at [542, 298] on icon at bounding box center [566, 295] width 53 height 51
click at [557, 285] on icon at bounding box center [567, 289] width 77 height 77
click at [571, 284] on icon at bounding box center [569, 273] width 10 height 32
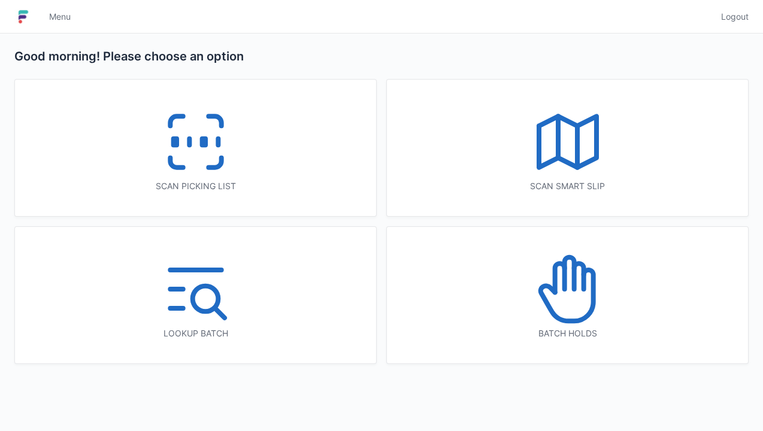
click at [51, 6] on link "Menu" at bounding box center [60, 17] width 36 height 22
click at [42, 14] on link "Menu" at bounding box center [60, 17] width 36 height 22
click at [22, 25] on img at bounding box center [23, 16] width 18 height 19
click at [553, 291] on icon at bounding box center [566, 295] width 53 height 51
click at [566, 296] on icon at bounding box center [567, 289] width 77 height 77
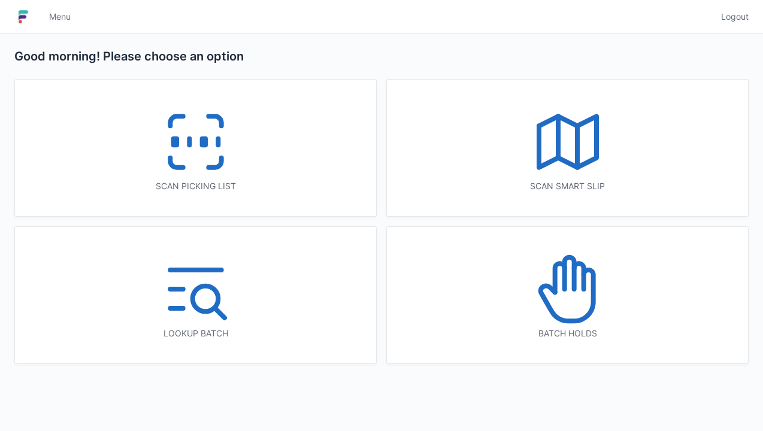
click at [570, 292] on icon at bounding box center [567, 289] width 77 height 77
click at [570, 290] on icon at bounding box center [567, 289] width 77 height 77
click at [564, 284] on icon at bounding box center [559, 277] width 10 height 29
click at [567, 283] on icon at bounding box center [567, 289] width 77 height 77
click at [27, 16] on img at bounding box center [23, 16] width 18 height 19
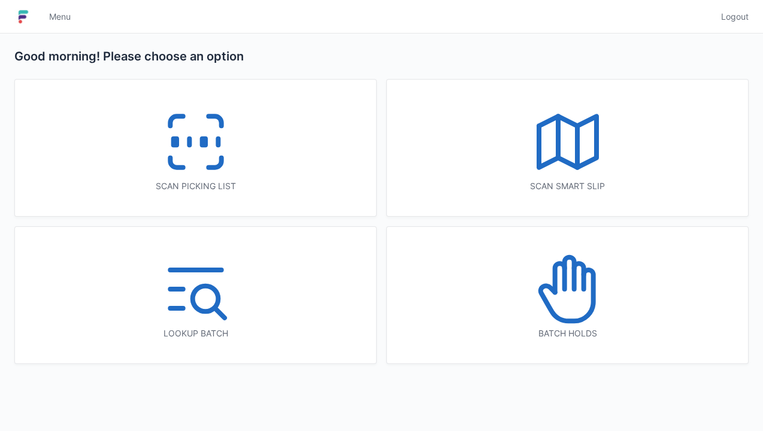
click at [553, 295] on icon at bounding box center [567, 289] width 77 height 77
click at [573, 289] on icon at bounding box center [569, 273] width 10 height 32
click at [575, 297] on icon at bounding box center [567, 289] width 77 height 77
click at [564, 302] on icon at bounding box center [567, 289] width 77 height 77
click at [578, 296] on icon at bounding box center [567, 289] width 77 height 77
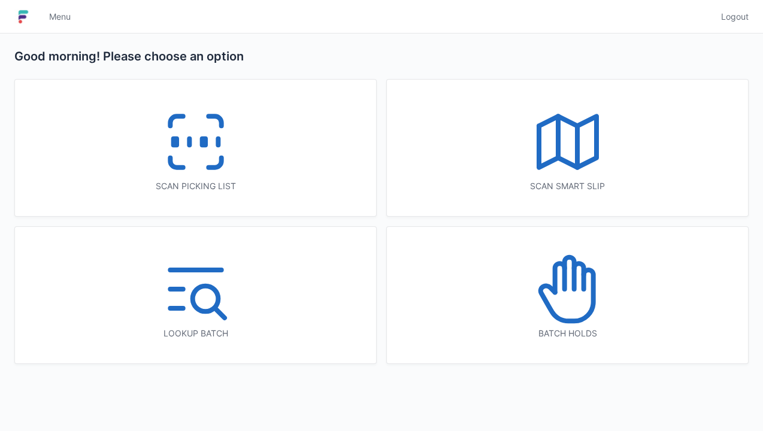
click at [572, 289] on icon at bounding box center [569, 273] width 10 height 32
click at [53, 21] on span "Menu" at bounding box center [60, 17] width 22 height 12
click at [345, 26] on div "Menu" at bounding box center [378, 16] width 672 height 29
click at [384, 25] on div "Menu" at bounding box center [378, 16] width 672 height 29
click at [384, 30] on div "Menu" at bounding box center [378, 16] width 672 height 29
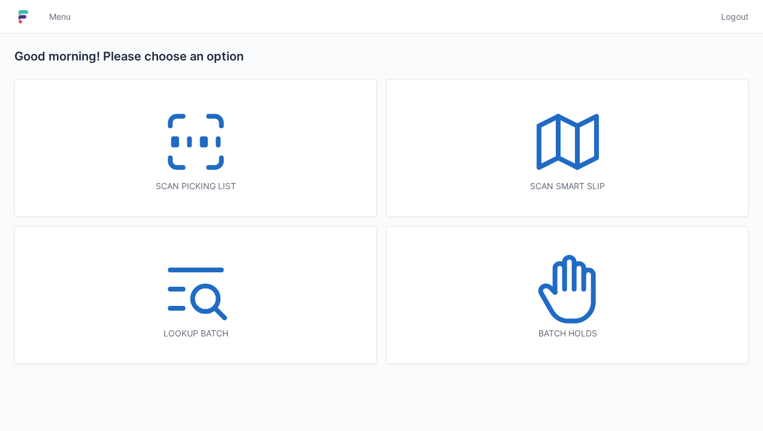
click at [564, 282] on icon at bounding box center [559, 277] width 10 height 29
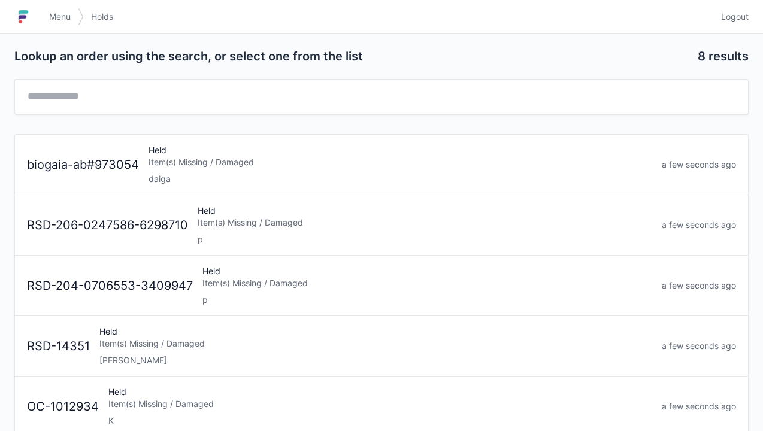
click at [177, 175] on div "daiga" at bounding box center [399, 179] width 503 height 12
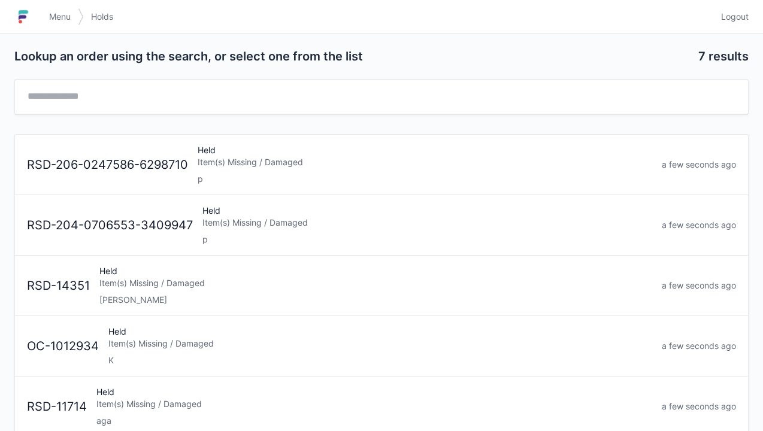
click at [55, 19] on span "Menu" at bounding box center [60, 17] width 22 height 12
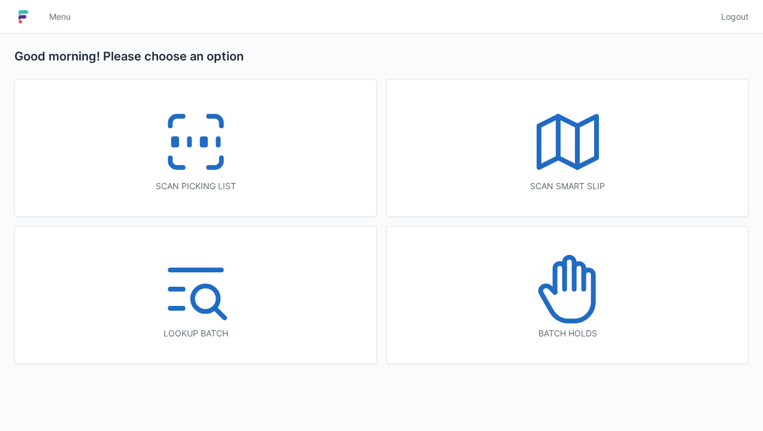
click at [176, 141] on rect at bounding box center [174, 142] width 3 height 7
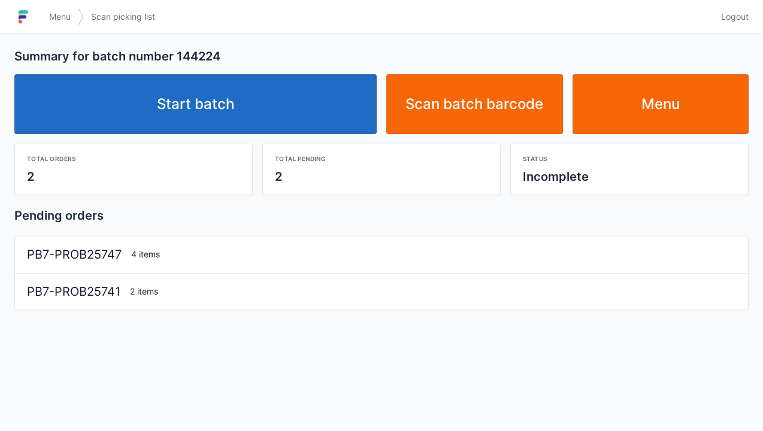
click at [189, 108] on link "Start batch" at bounding box center [195, 104] width 362 height 60
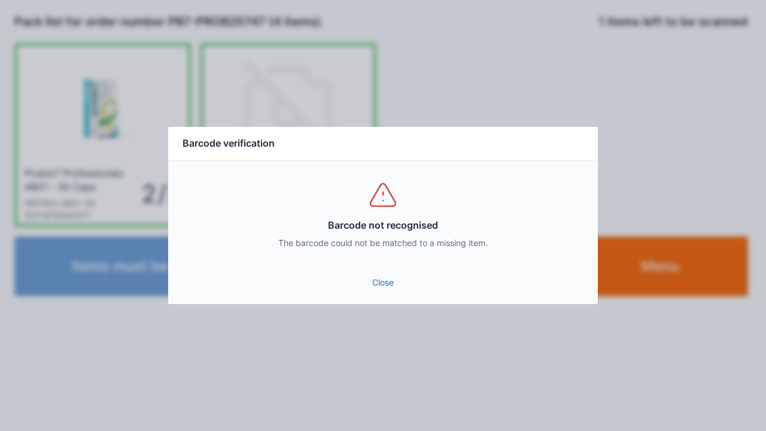
click at [373, 291] on link "Close" at bounding box center [383, 283] width 411 height 22
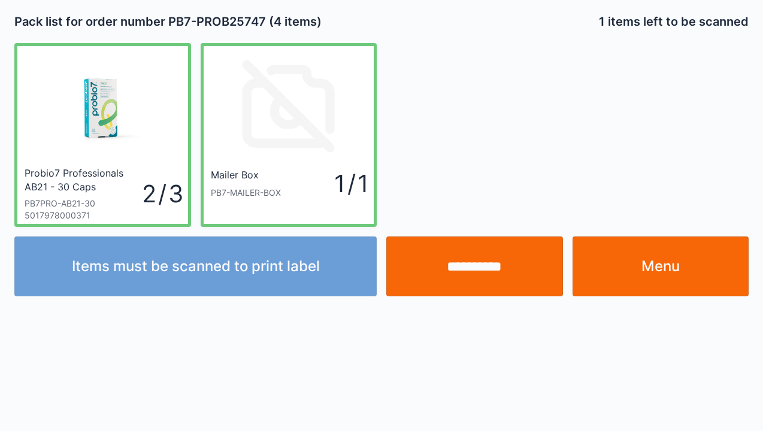
click at [481, 271] on input "**********" at bounding box center [474, 266] width 177 height 60
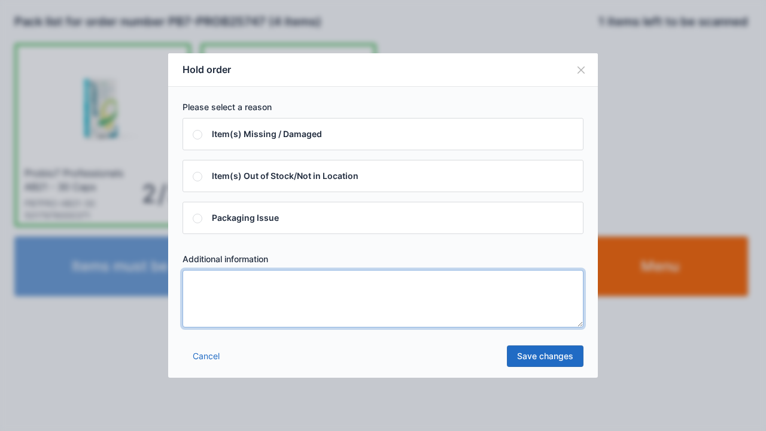
click at [212, 295] on textarea at bounding box center [383, 298] width 401 height 57
type textarea "*****"
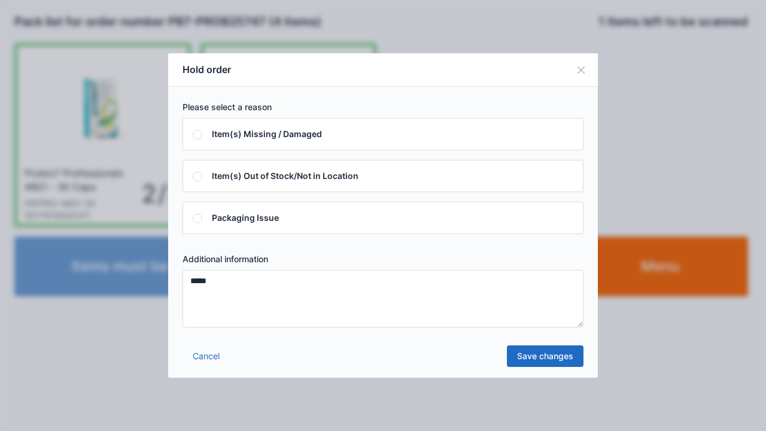
click at [540, 353] on link "Save changes" at bounding box center [545, 356] width 77 height 22
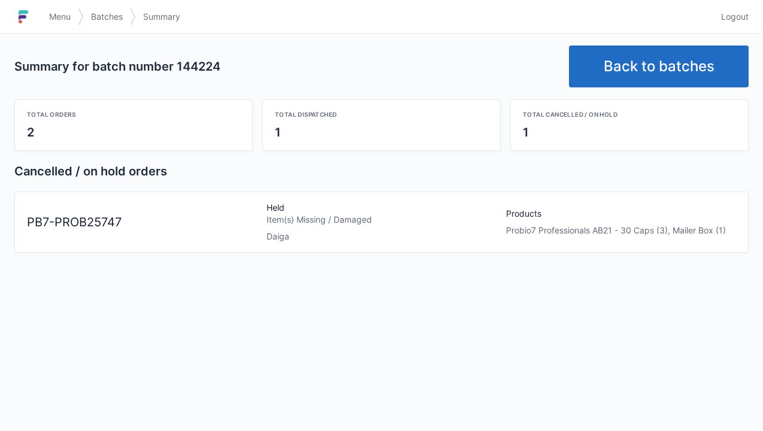
click at [638, 61] on link "Back to batches" at bounding box center [659, 66] width 180 height 42
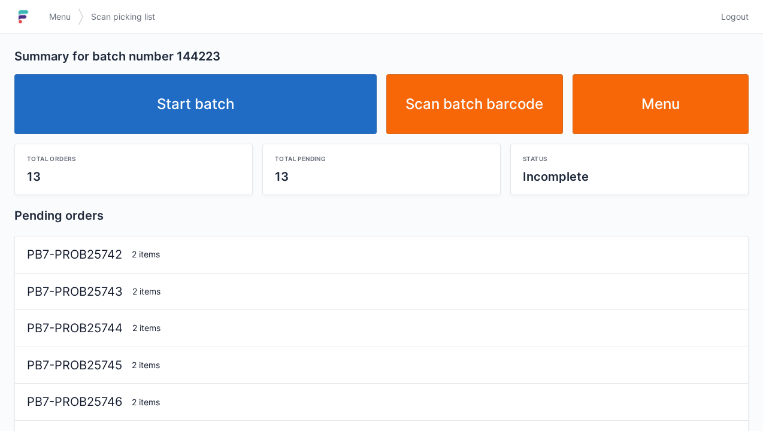
click at [218, 110] on link "Start batch" at bounding box center [195, 104] width 362 height 60
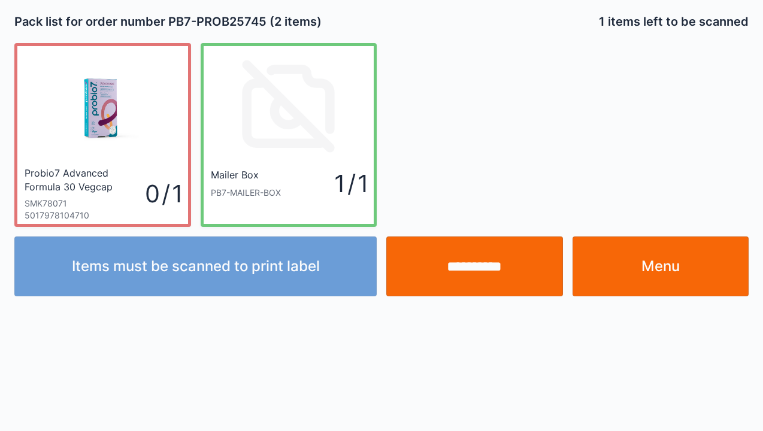
click at [660, 268] on link "Menu" at bounding box center [660, 266] width 177 height 60
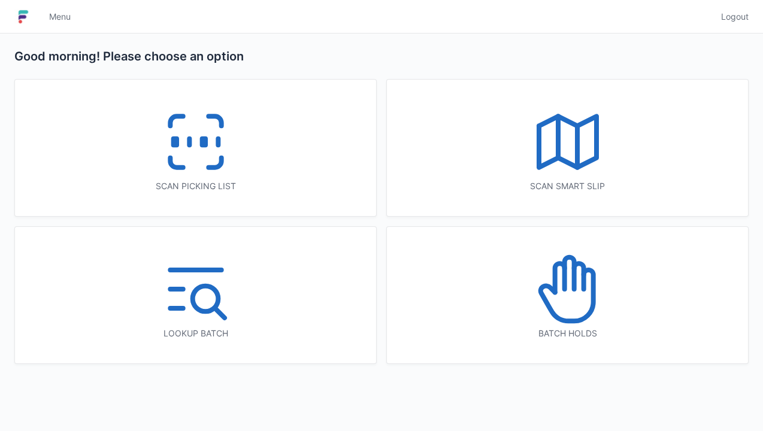
click at [569, 296] on icon at bounding box center [567, 289] width 77 height 77
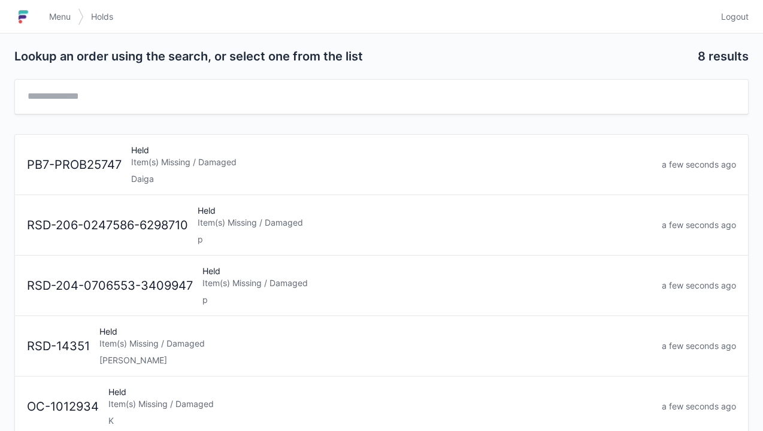
click at [171, 163] on div "Item(s) Missing / Damaged" at bounding box center [391, 162] width 521 height 12
click at [31, 20] on img at bounding box center [23, 16] width 18 height 19
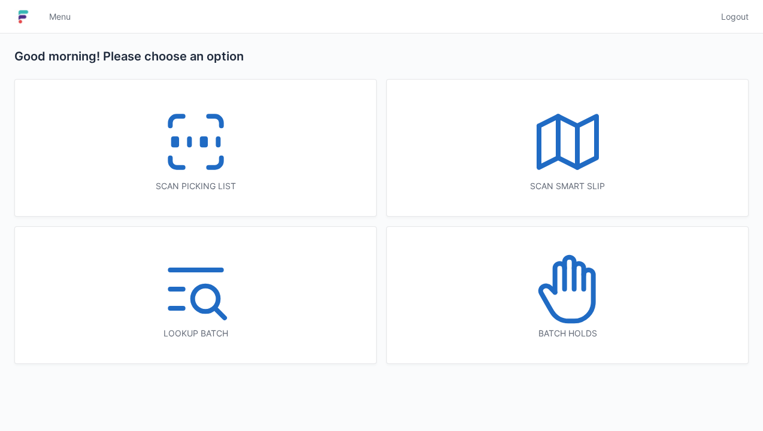
click at [199, 146] on icon at bounding box center [195, 142] width 77 height 77
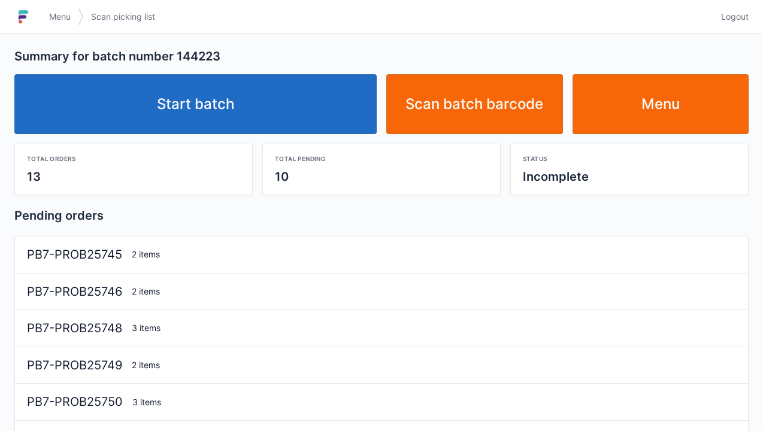
click at [183, 97] on link "Start batch" at bounding box center [195, 104] width 362 height 60
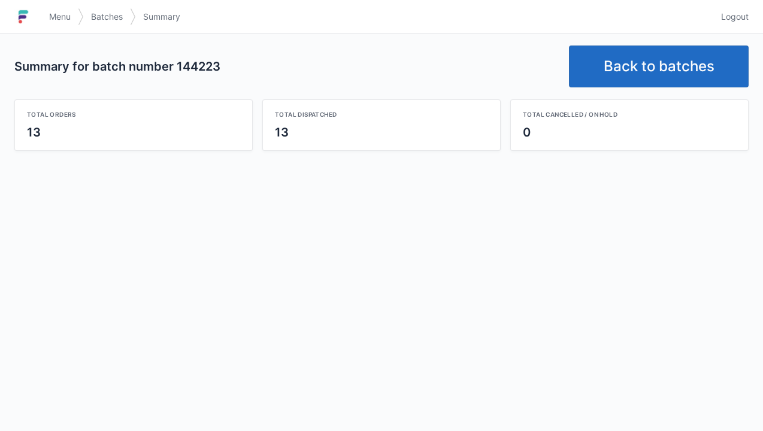
click at [671, 62] on link "Back to batches" at bounding box center [659, 66] width 180 height 42
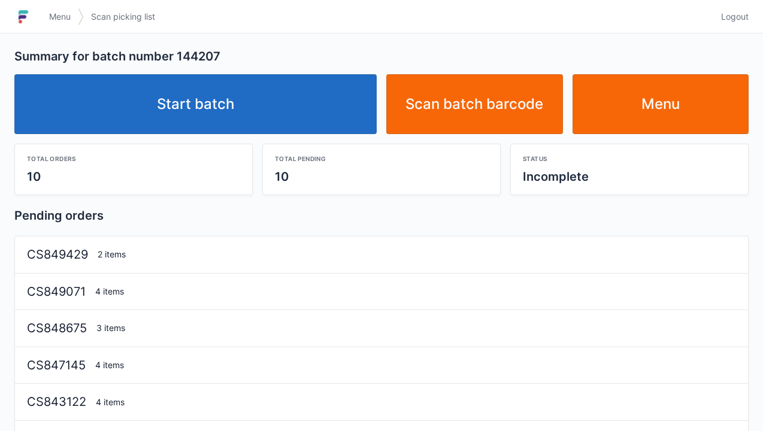
click at [225, 98] on link "Start batch" at bounding box center [195, 104] width 362 height 60
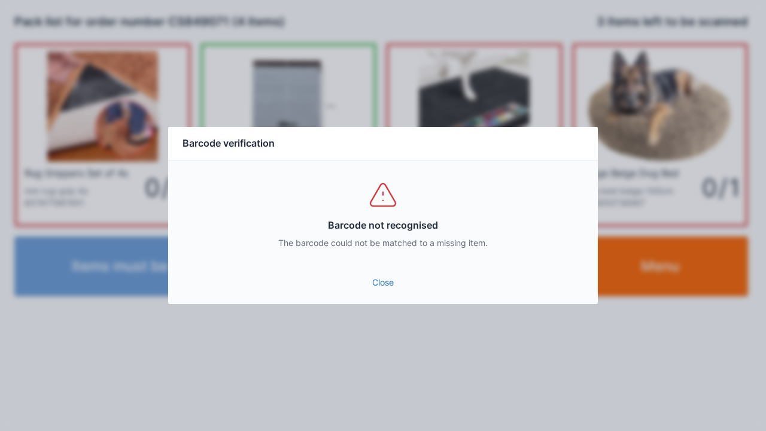
click at [377, 277] on link "Close" at bounding box center [383, 283] width 411 height 22
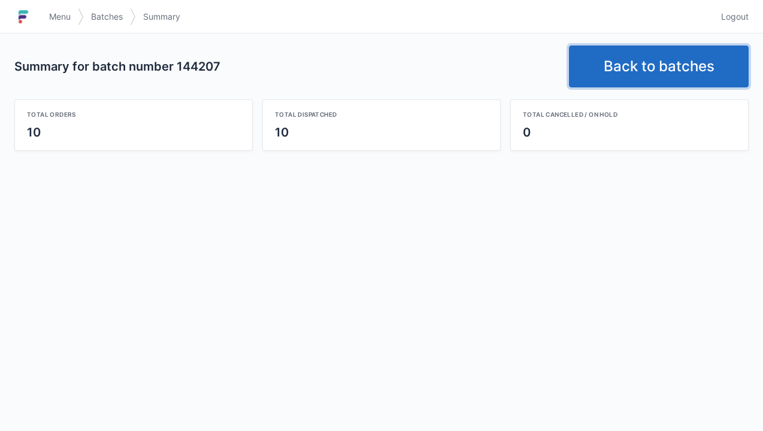
click at [657, 50] on link "Back to batches" at bounding box center [659, 66] width 180 height 42
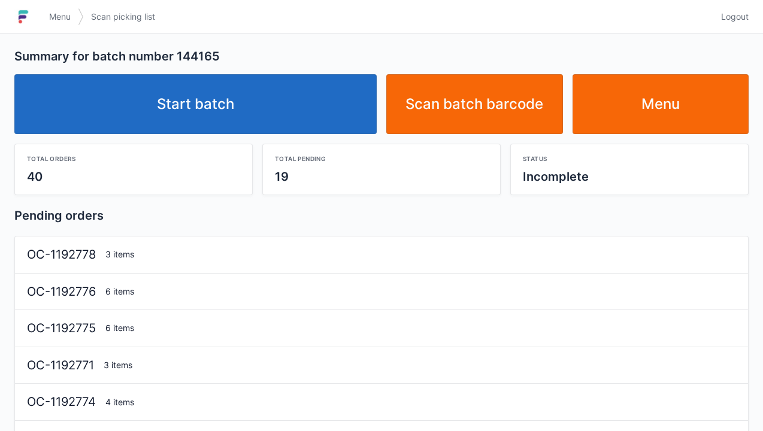
click at [232, 90] on link "Start batch" at bounding box center [195, 104] width 362 height 60
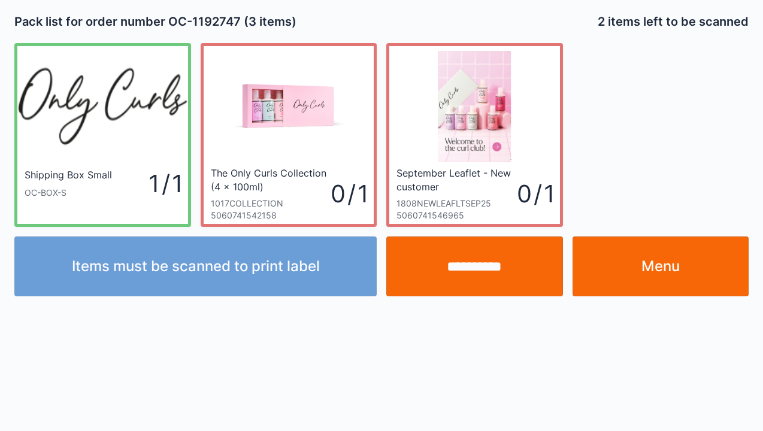
click at [682, 267] on link "Menu" at bounding box center [660, 266] width 177 height 60
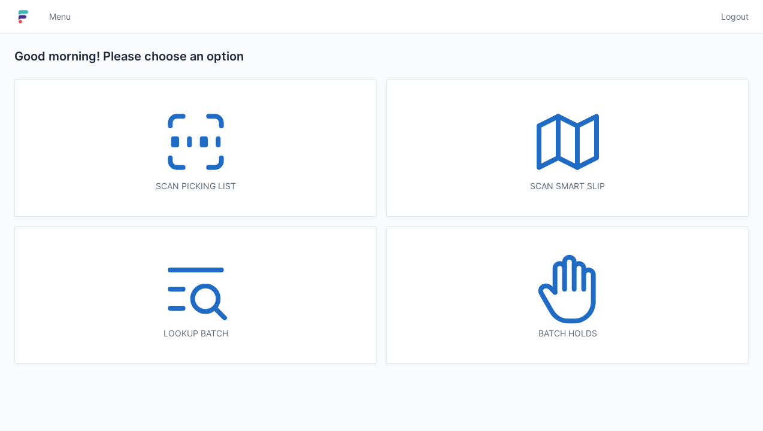
click at [192, 141] on icon at bounding box center [195, 142] width 77 height 77
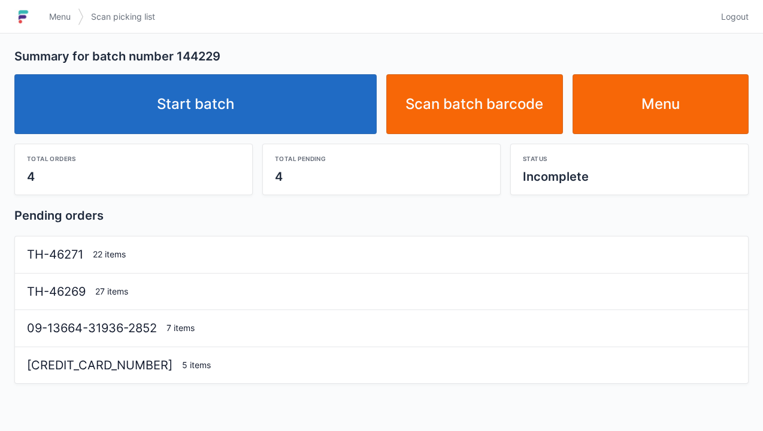
click at [184, 102] on link "Start batch" at bounding box center [195, 104] width 362 height 60
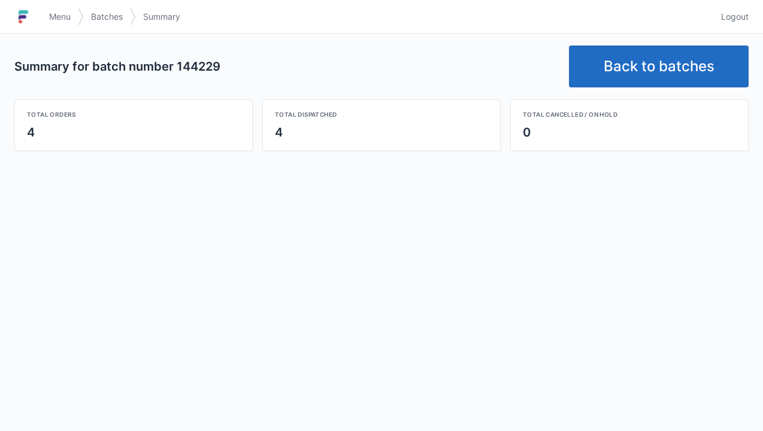
click at [627, 72] on link "Back to batches" at bounding box center [659, 66] width 180 height 42
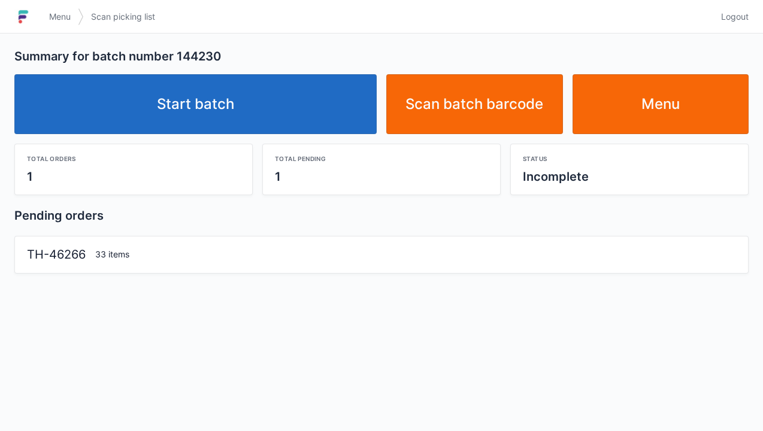
click at [255, 111] on link "Start batch" at bounding box center [195, 104] width 362 height 60
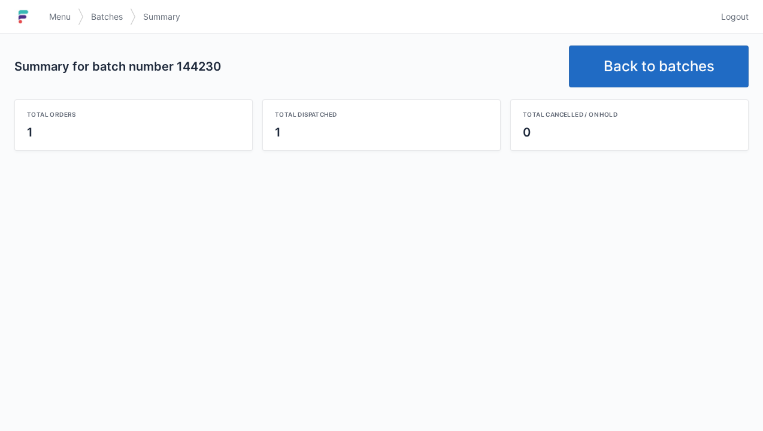
click at [643, 73] on link "Back to batches" at bounding box center [659, 66] width 180 height 42
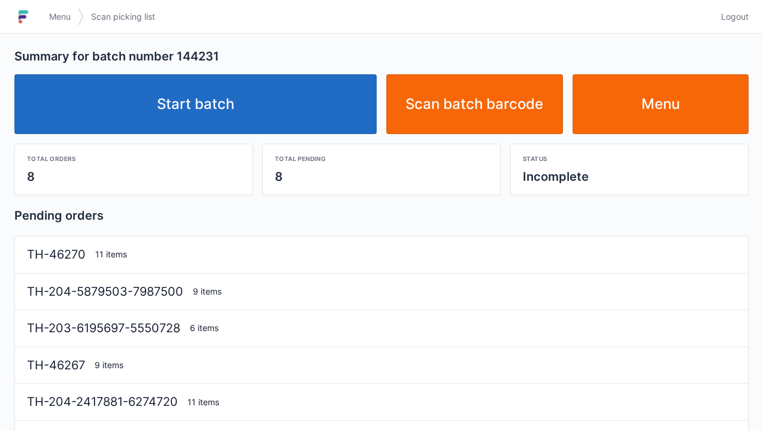
click at [207, 96] on link "Start batch" at bounding box center [195, 104] width 362 height 60
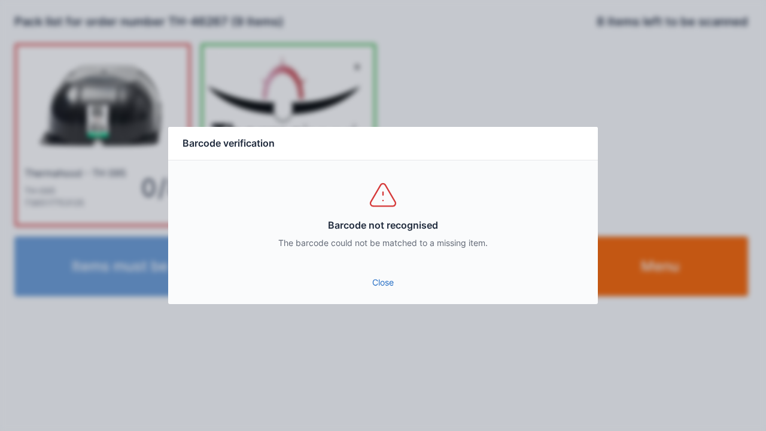
click at [377, 289] on link "Close" at bounding box center [383, 283] width 411 height 22
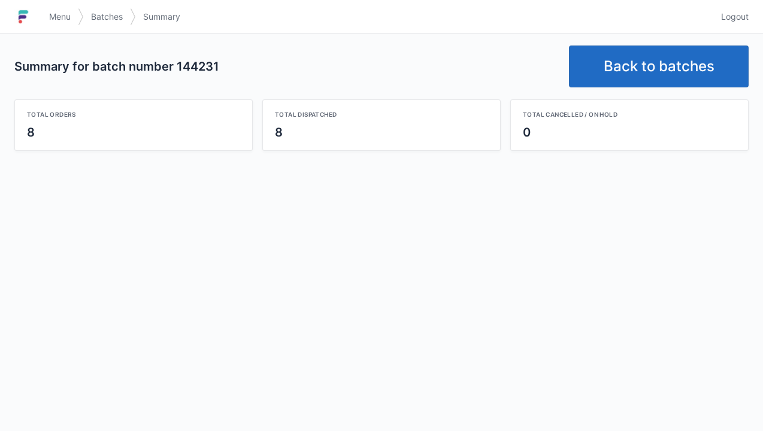
click at [627, 62] on link "Back to batches" at bounding box center [659, 66] width 180 height 42
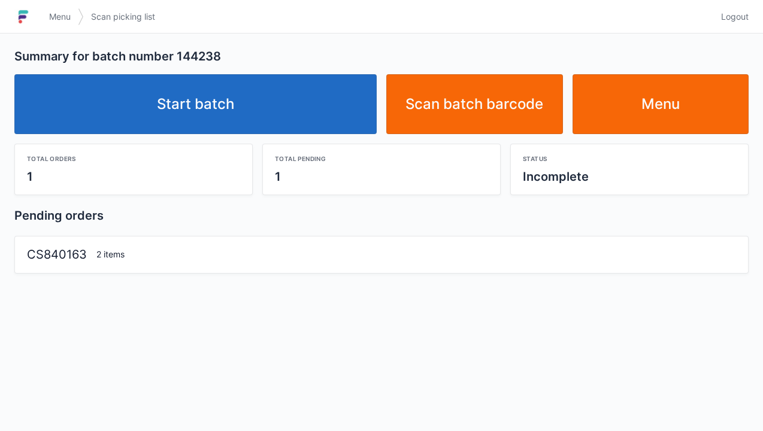
click at [218, 92] on link "Start batch" at bounding box center [195, 104] width 362 height 60
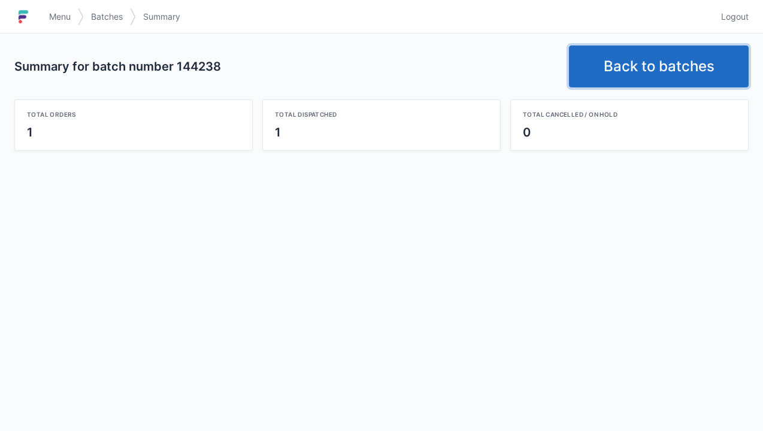
click at [625, 57] on link "Back to batches" at bounding box center [659, 66] width 180 height 42
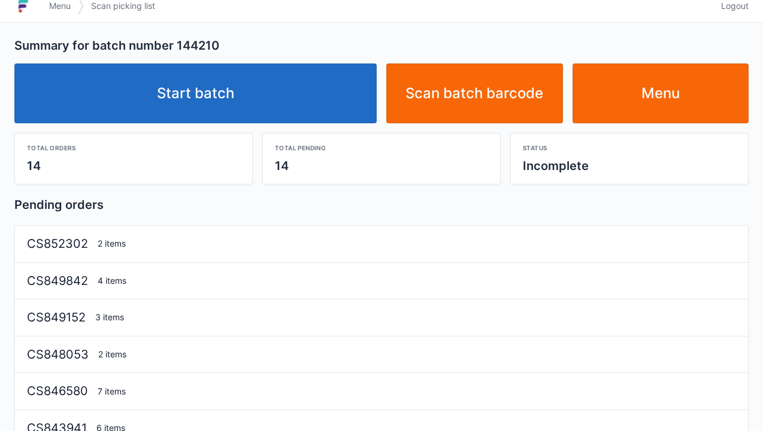
scroll to position [11, 0]
click at [213, 105] on link "Start batch" at bounding box center [195, 93] width 362 height 60
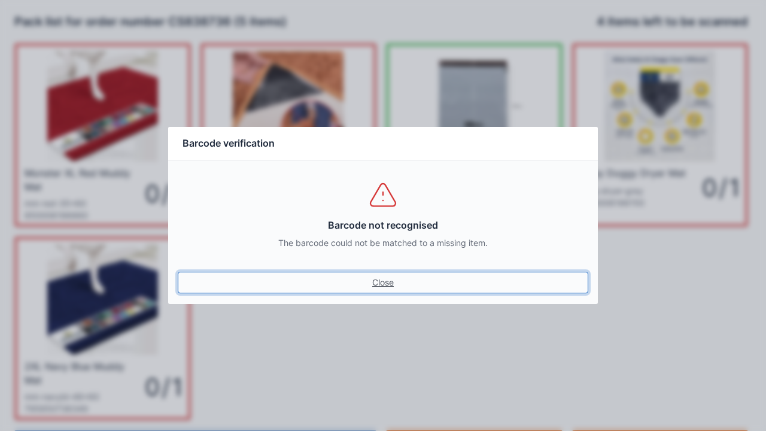
click at [377, 273] on link "Close" at bounding box center [383, 283] width 411 height 22
click at [372, 279] on link "Close" at bounding box center [383, 283] width 411 height 22
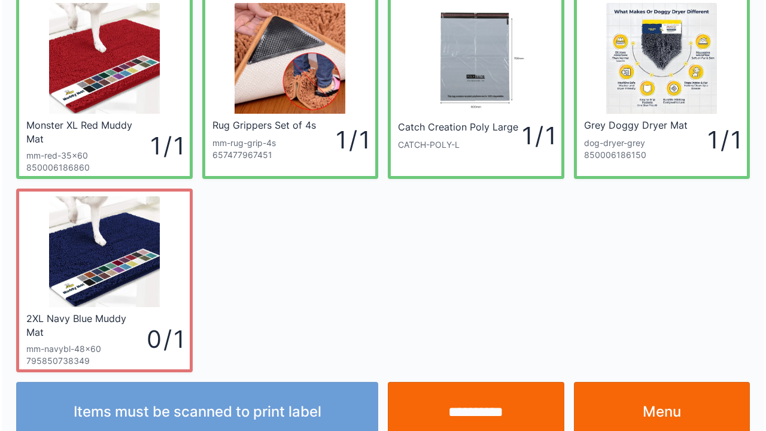
scroll to position [69, 0]
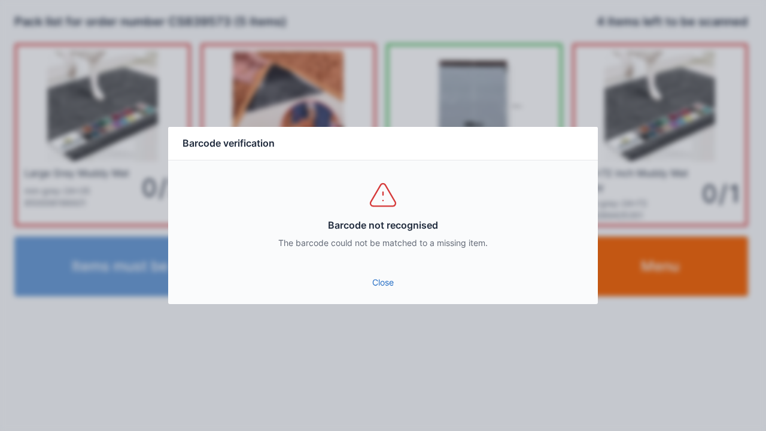
click at [384, 289] on link "Close" at bounding box center [383, 283] width 411 height 22
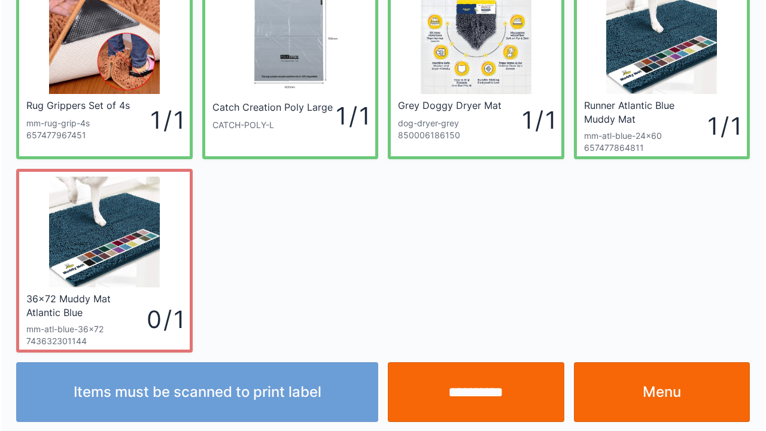
scroll to position [69, 0]
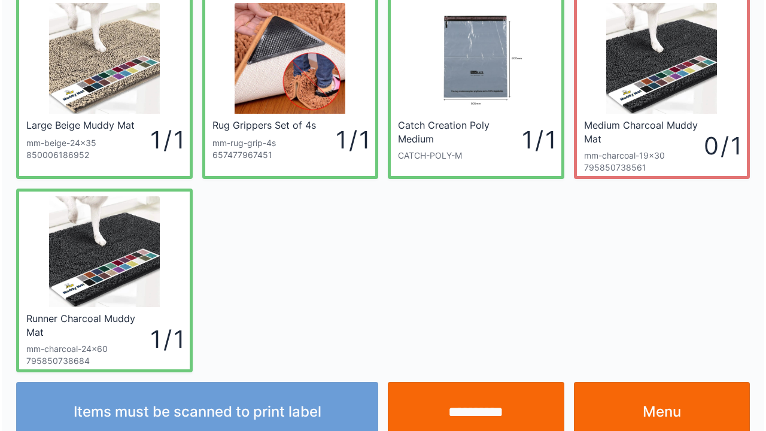
scroll to position [69, 0]
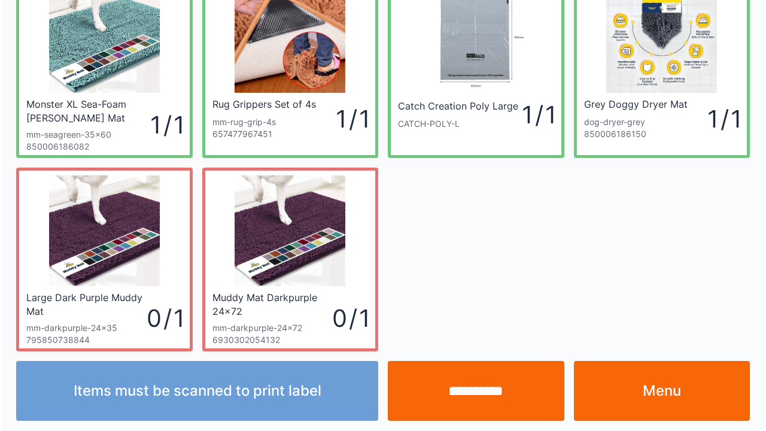
scroll to position [69, 0]
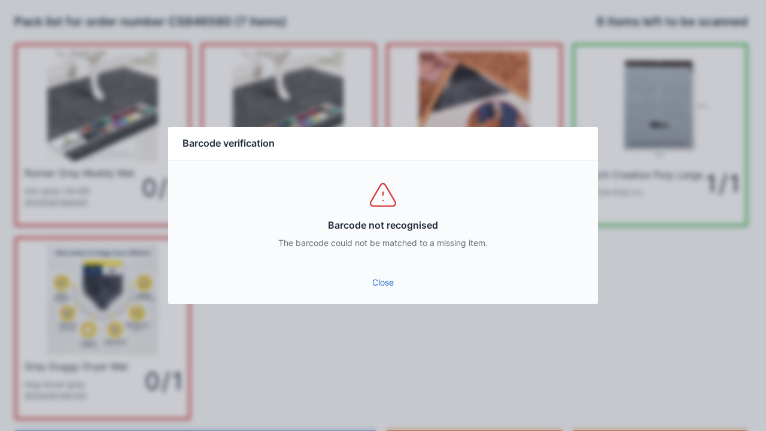
click at [368, 280] on link "Close" at bounding box center [383, 283] width 411 height 22
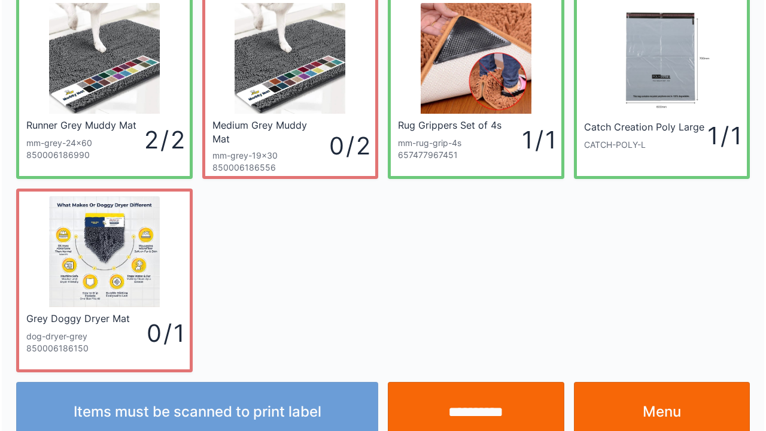
scroll to position [69, 0]
